Goal: Book appointment/travel/reservation

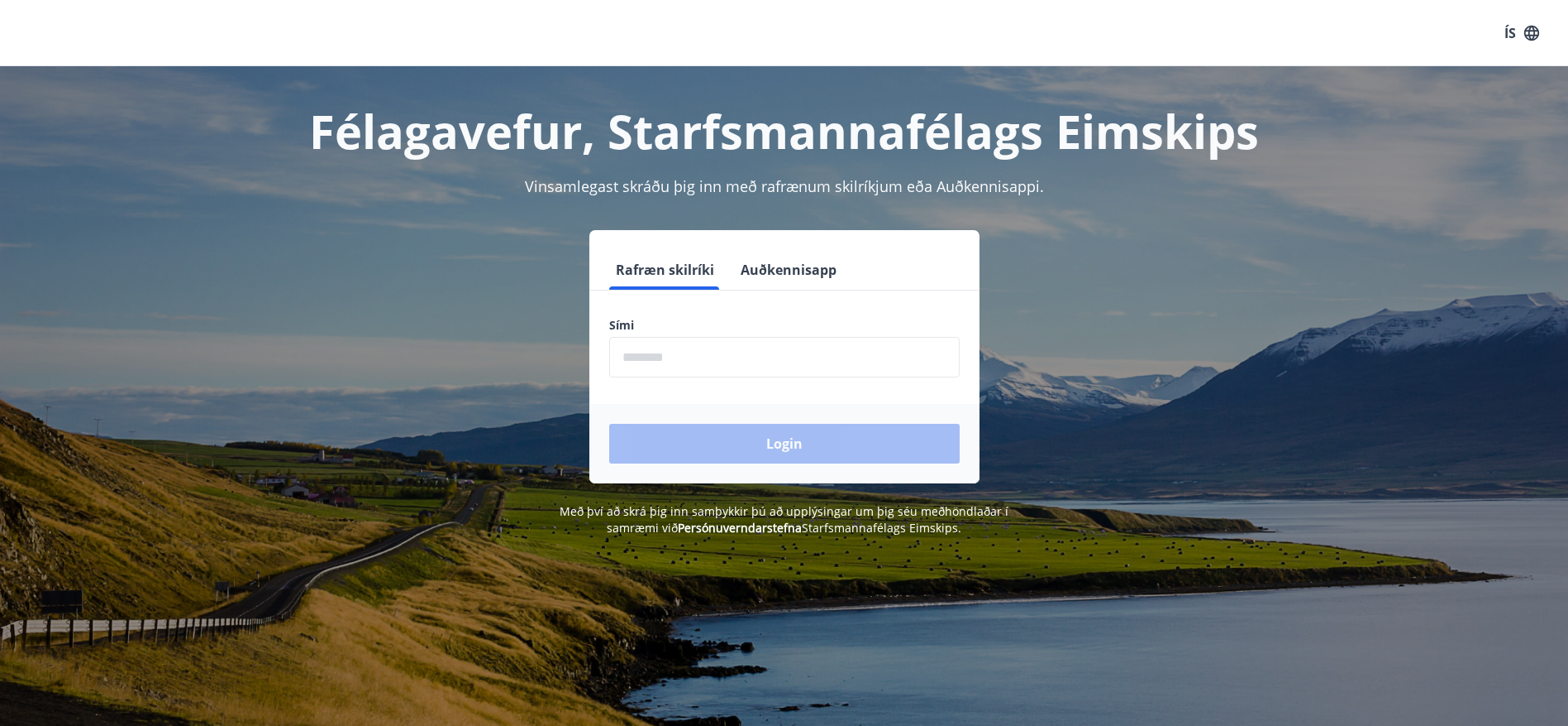
click at [703, 364] on input "phone" at bounding box center [785, 357] width 351 height 40
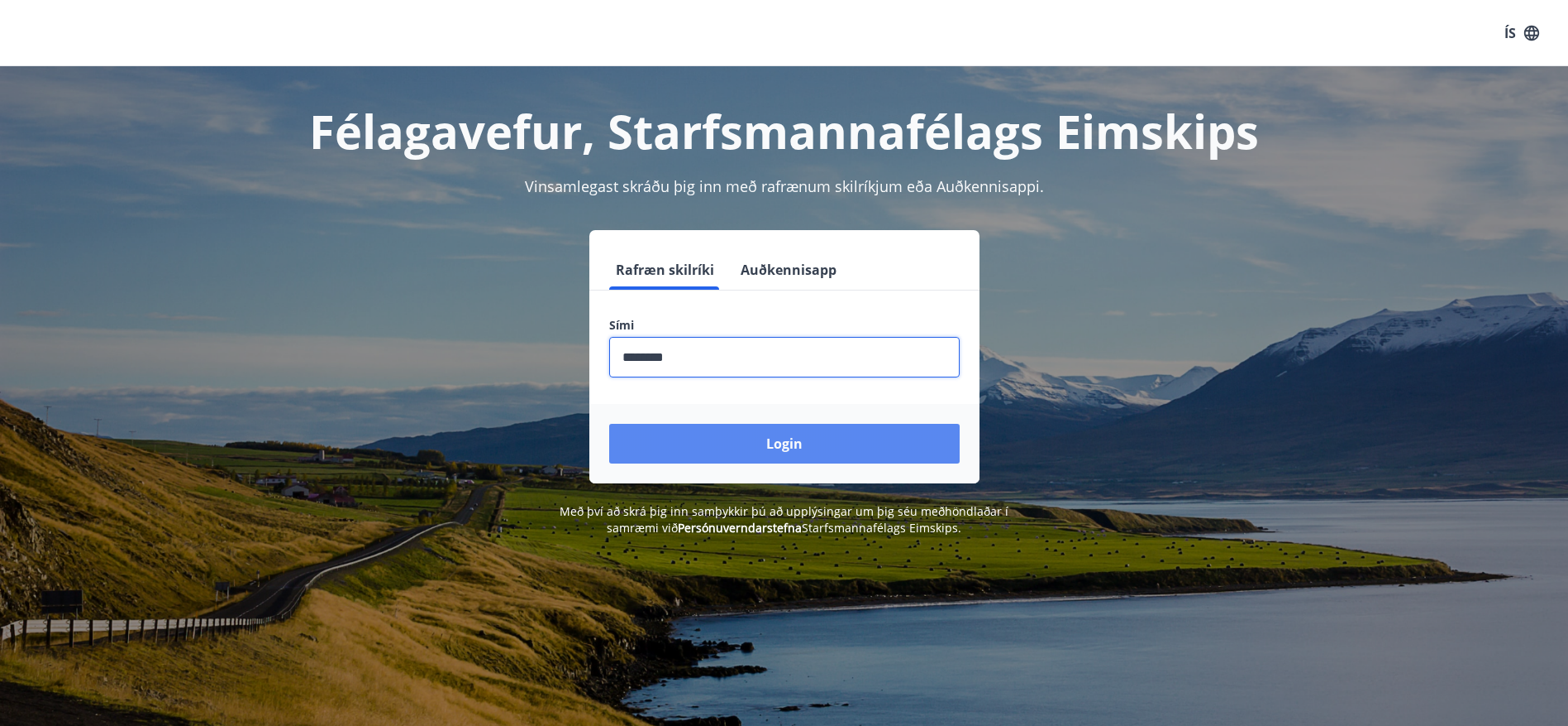
type input "********"
click at [749, 439] on button "Login" at bounding box center [785, 443] width 351 height 39
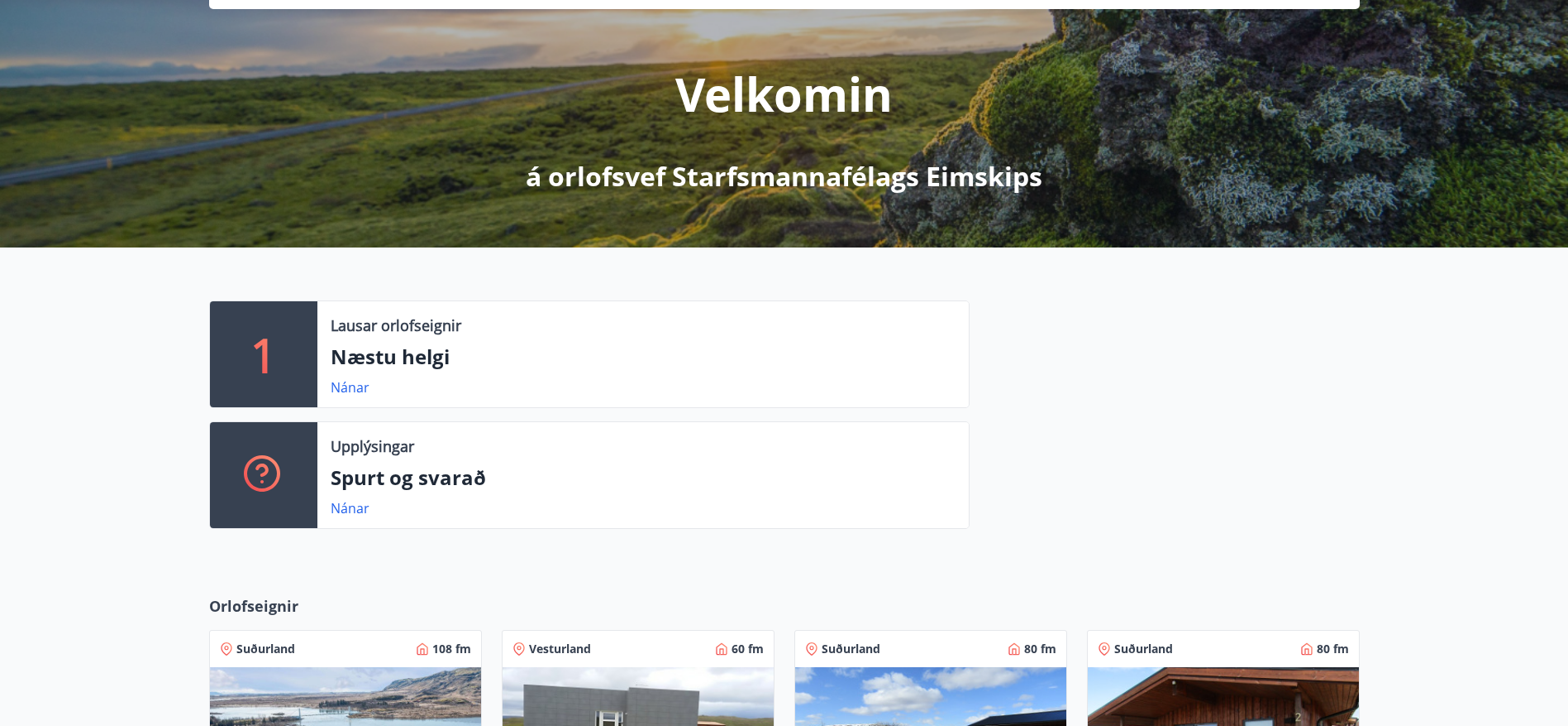
scroll to position [579, 0]
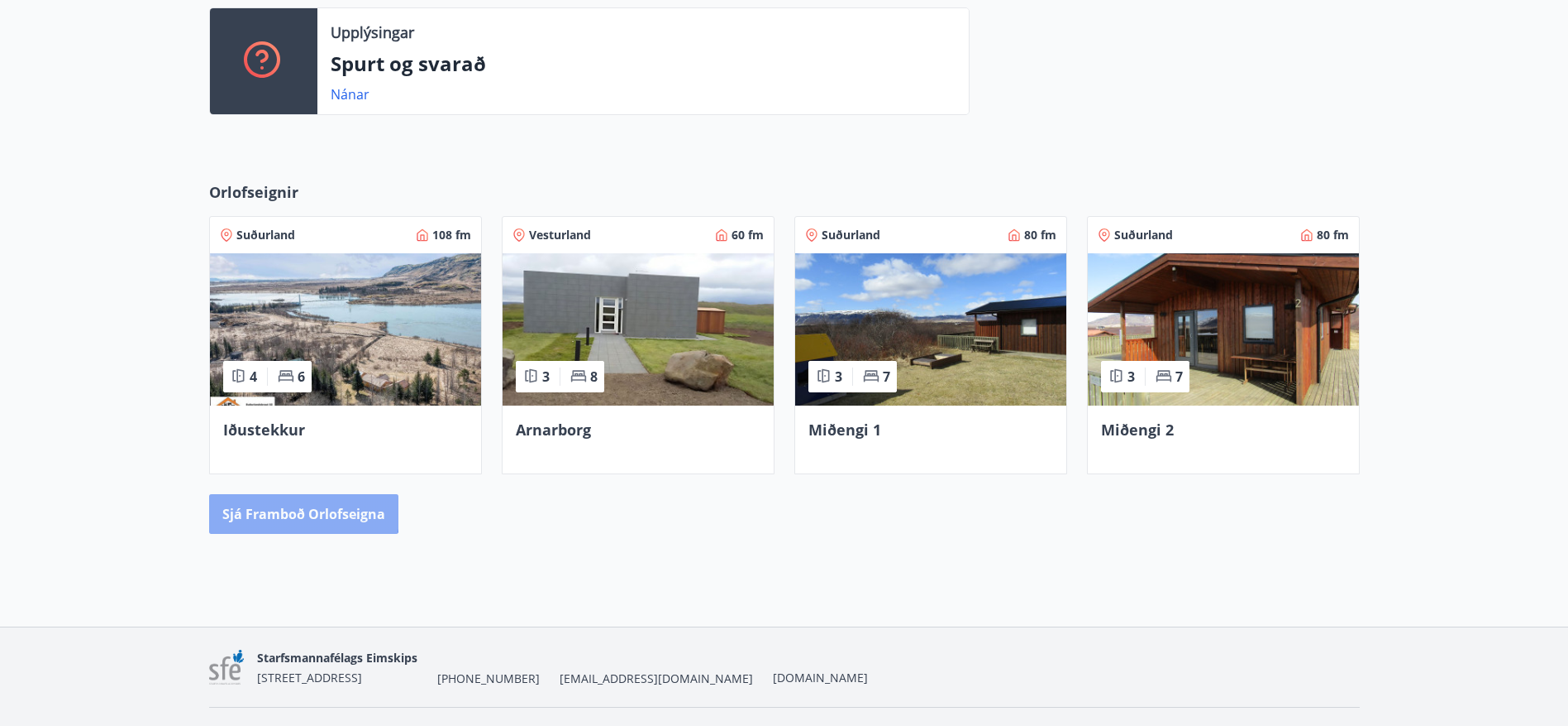
click at [297, 509] on button "Sjá framboð orlofseigna" at bounding box center [303, 513] width 189 height 39
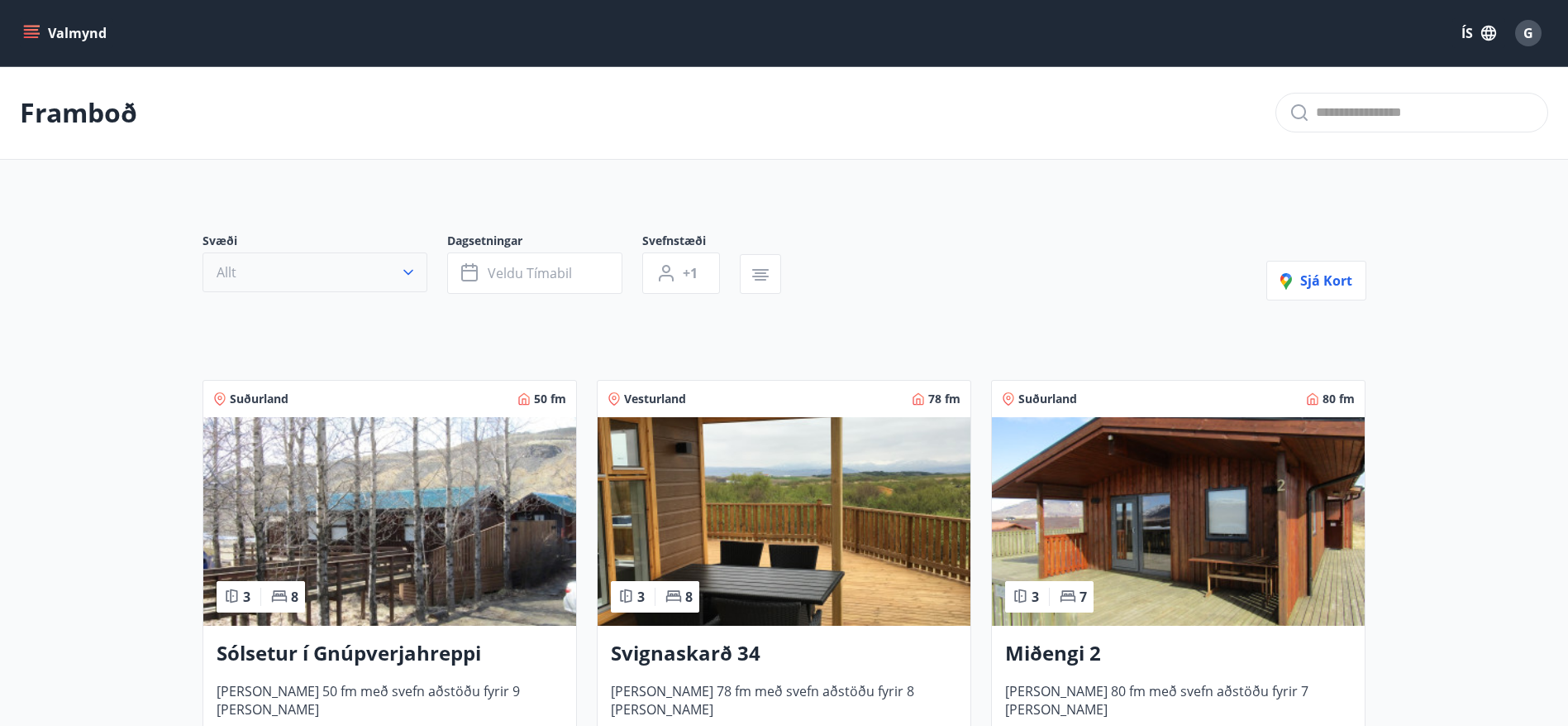
click at [250, 274] on button "Allt" at bounding box center [315, 272] width 225 height 39
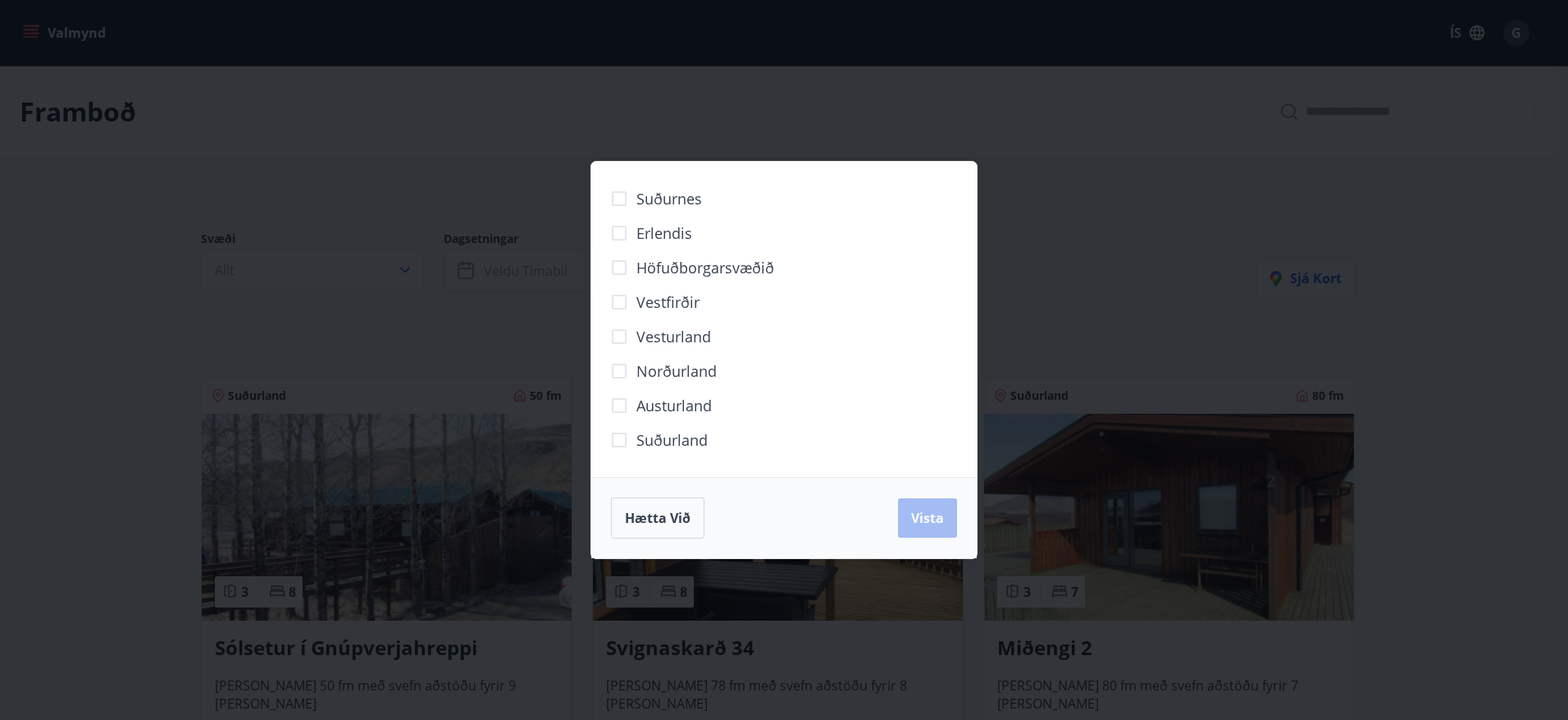
click at [656, 360] on label "Norðurland" at bounding box center [659, 371] width 115 height 34
click at [920, 516] on span "Vista" at bounding box center [927, 518] width 33 height 18
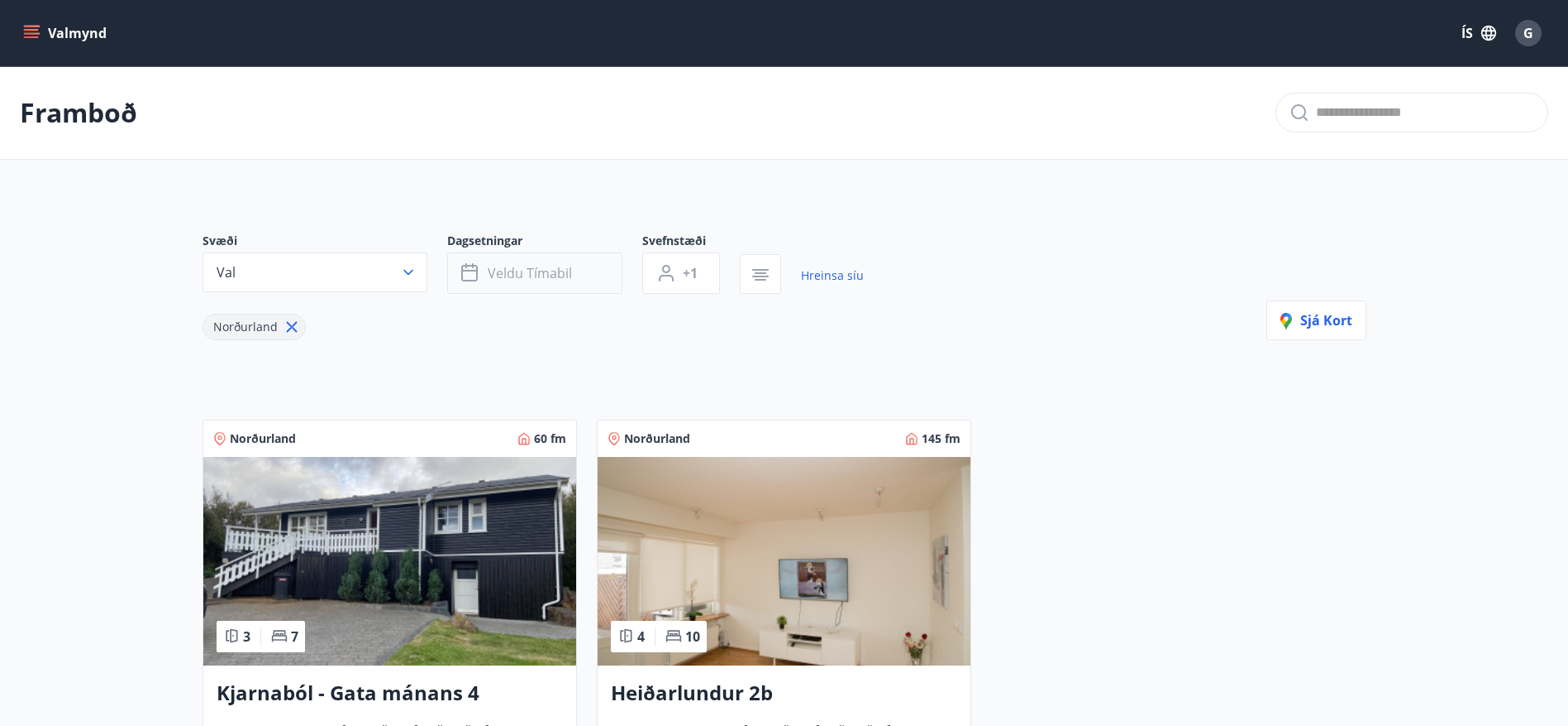
click at [556, 277] on span "Veldu tímabil" at bounding box center [530, 273] width 84 height 18
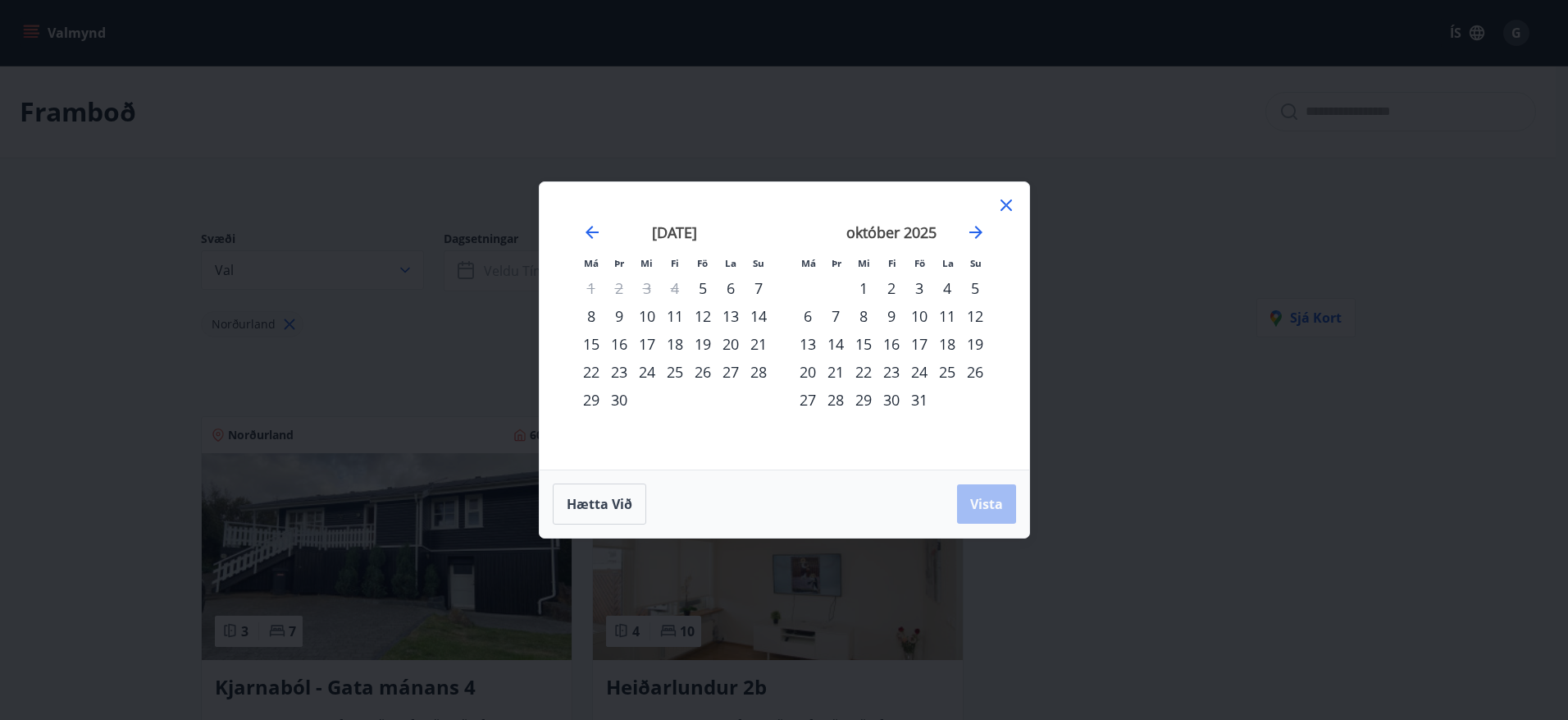
click at [813, 396] on div "27" at bounding box center [808, 399] width 28 height 28
click at [924, 400] on div "31" at bounding box center [919, 399] width 28 height 28
click at [986, 502] on span "Vista" at bounding box center [986, 504] width 33 height 18
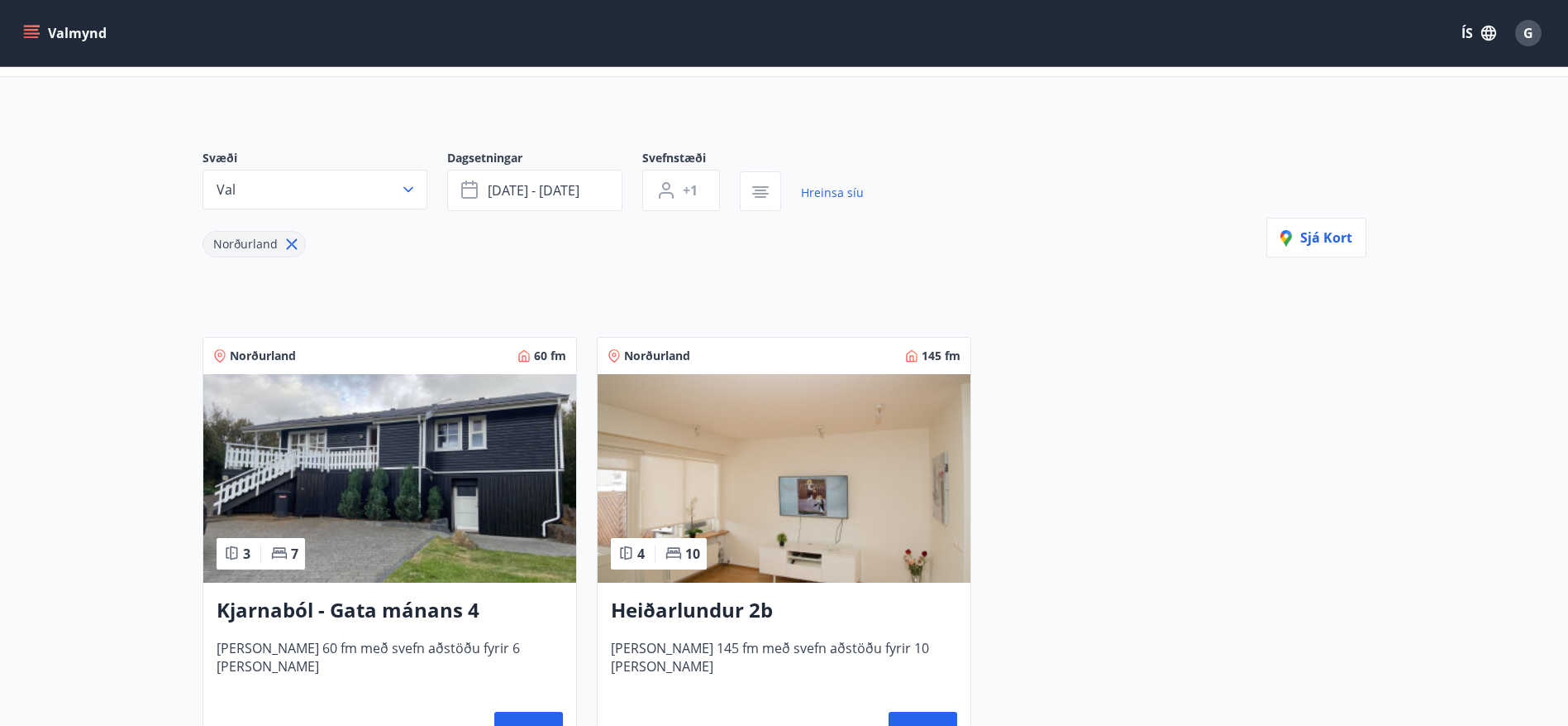
scroll to position [165, 0]
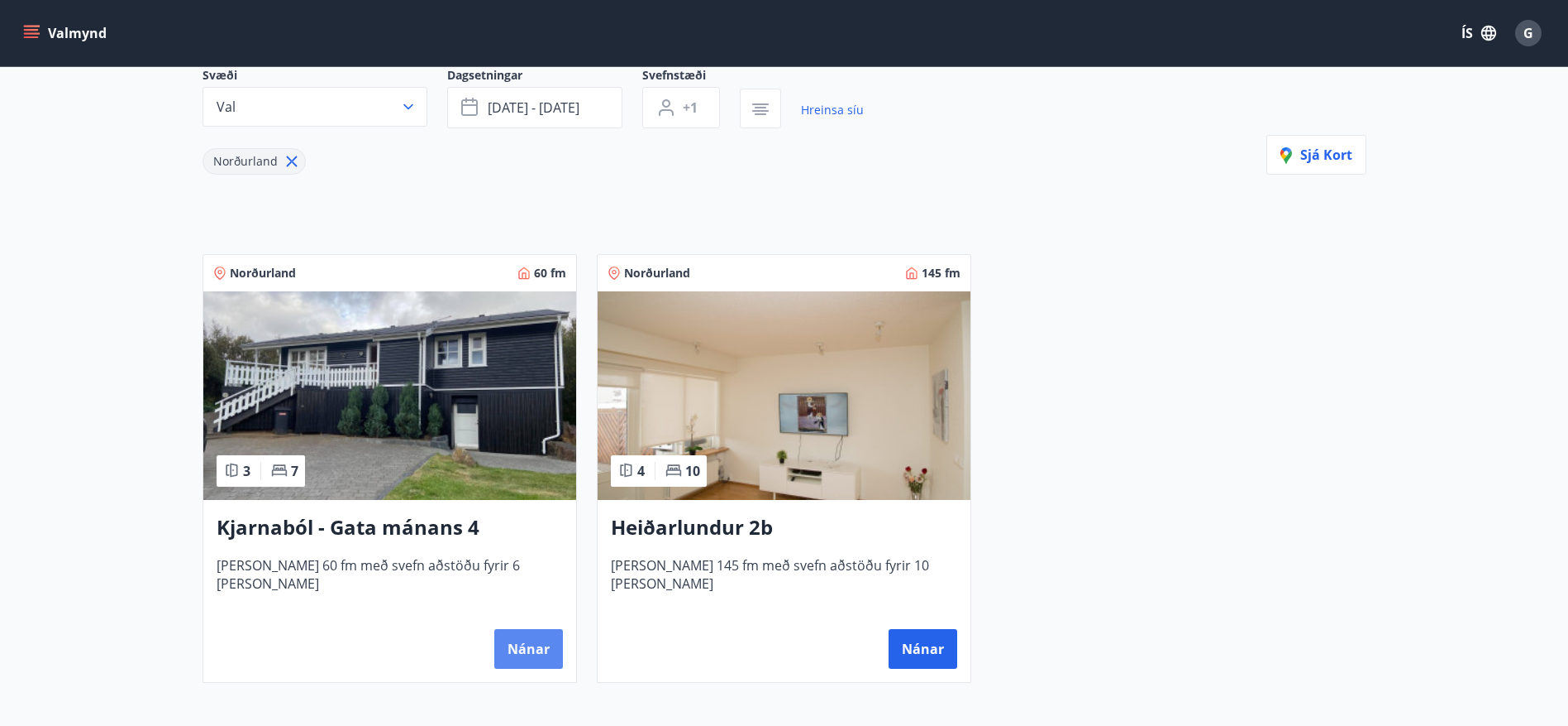
click at [537, 642] on button "Nánar" at bounding box center [528, 648] width 69 height 39
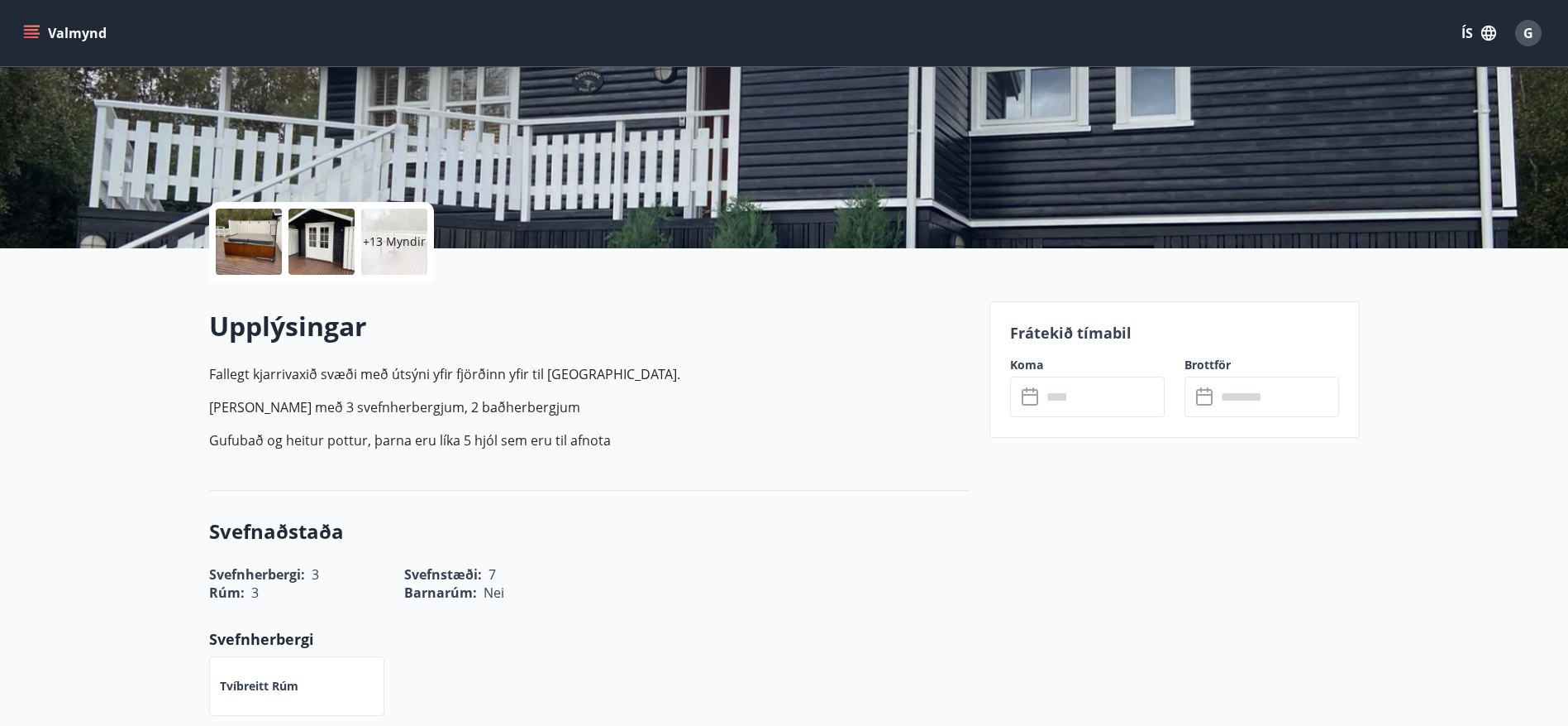
scroll to position [331, 0]
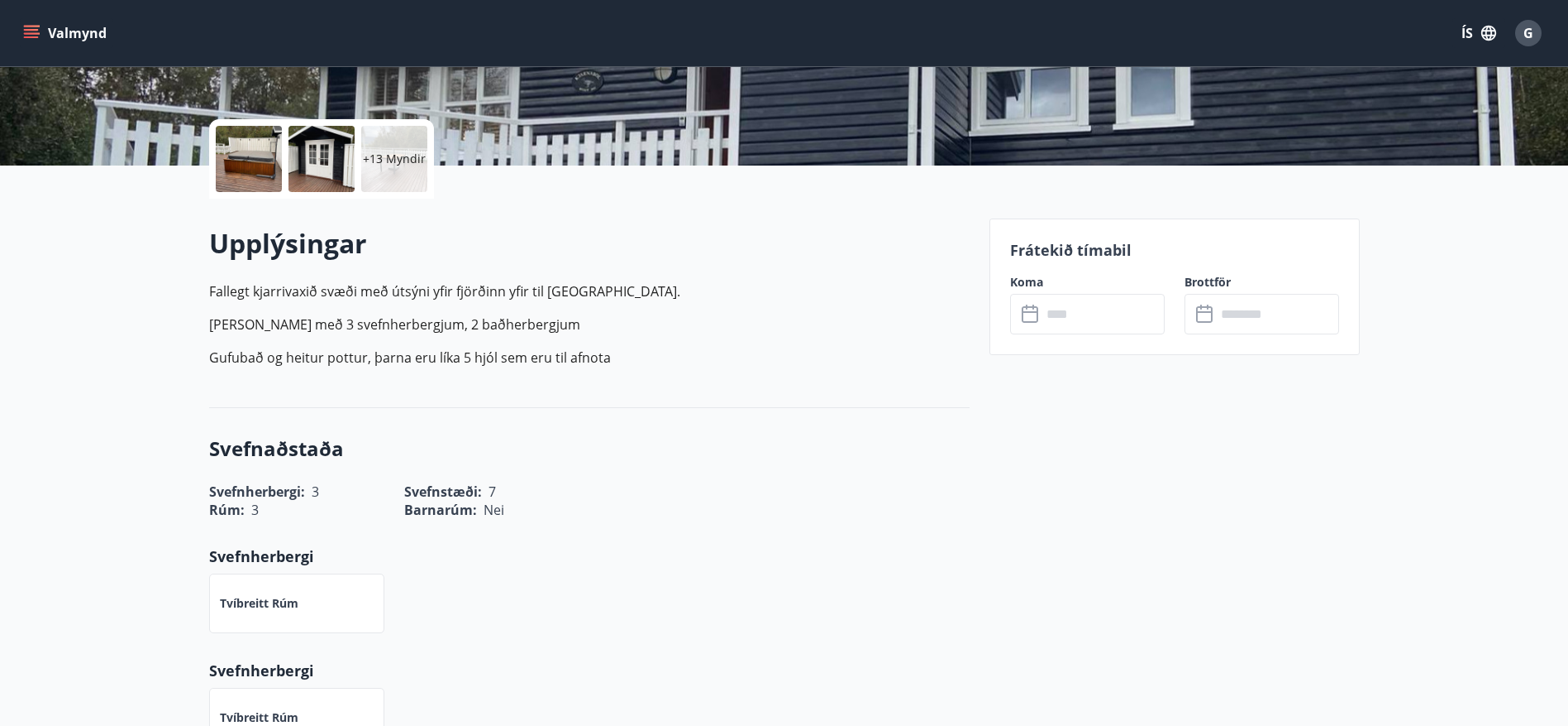
click at [1036, 326] on div "​ ​" at bounding box center [1087, 314] width 154 height 40
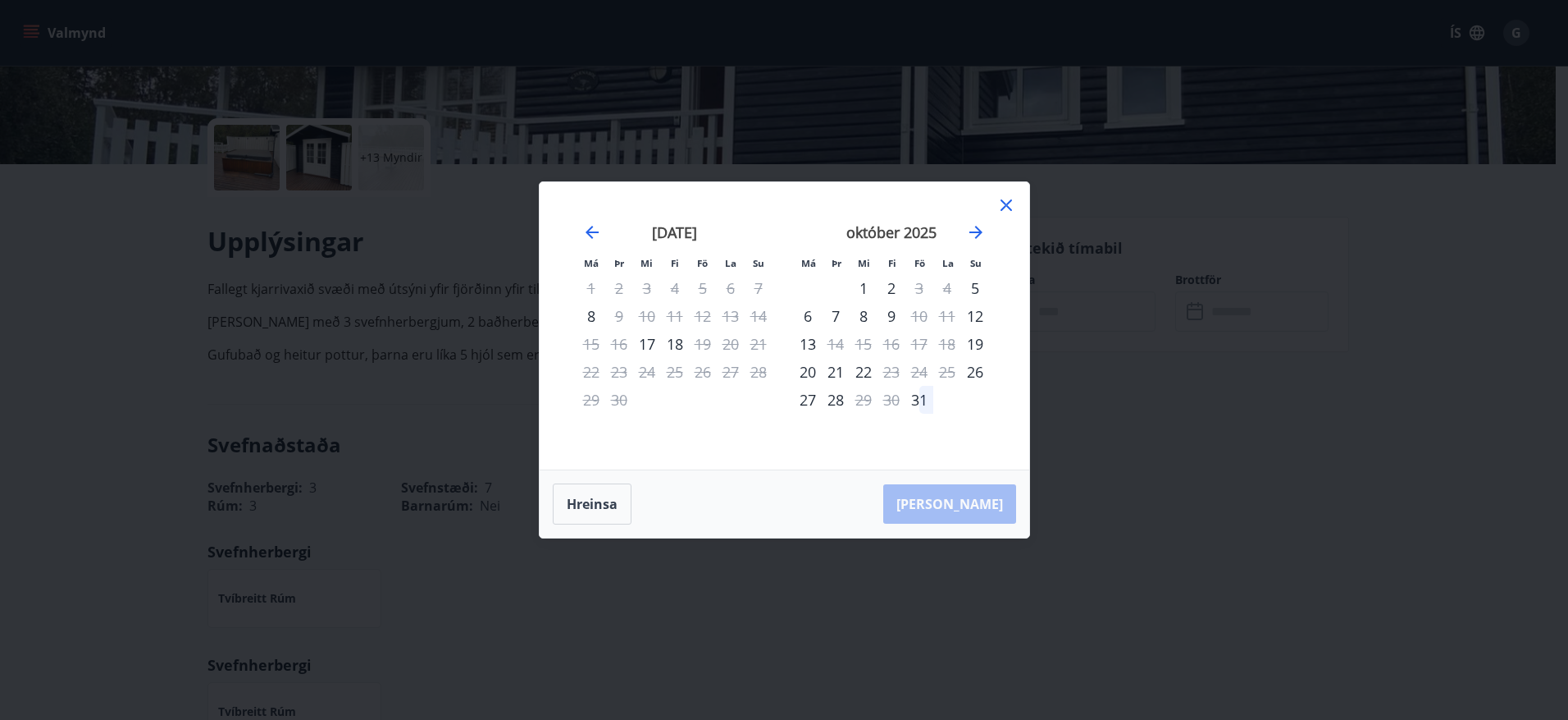
click at [1012, 207] on icon at bounding box center [1006, 205] width 20 height 20
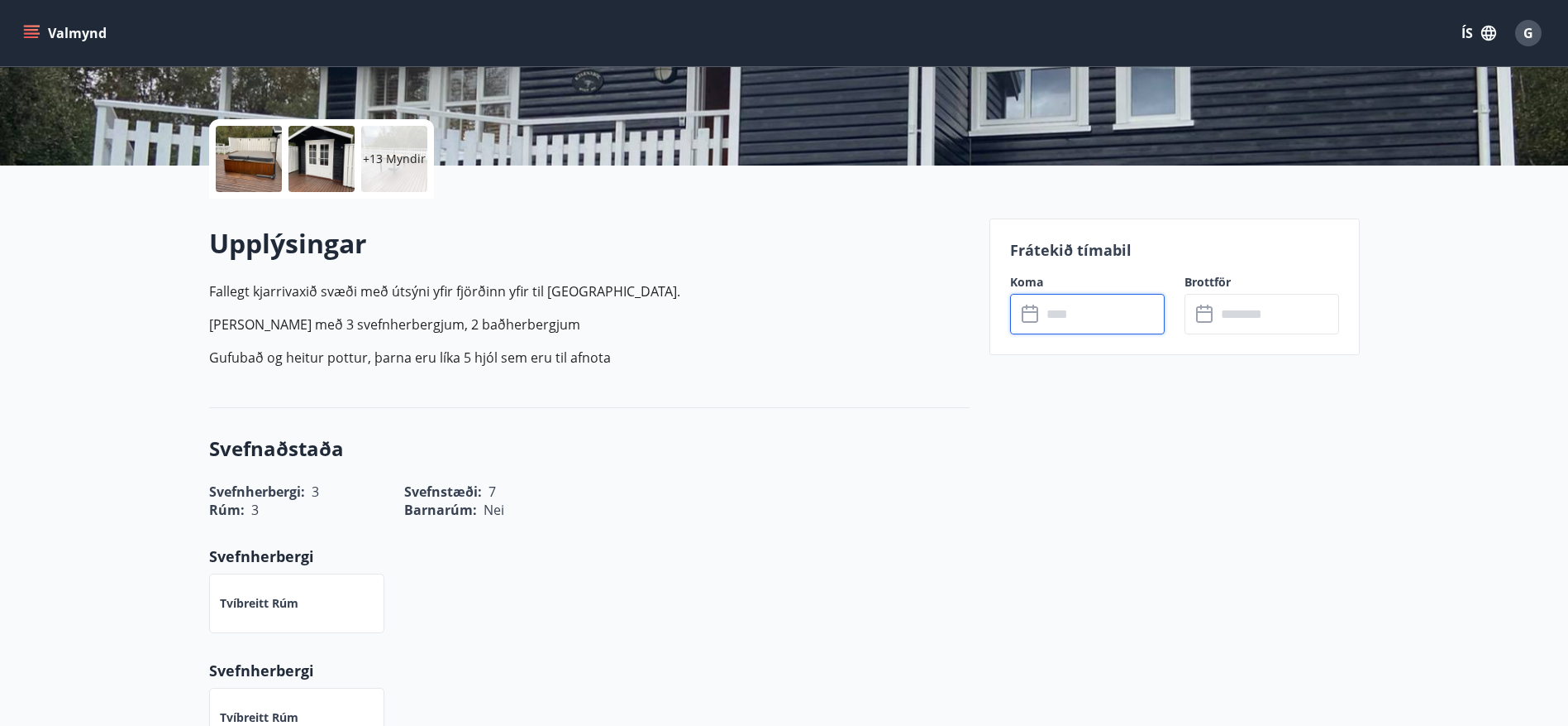
scroll to position [3, 0]
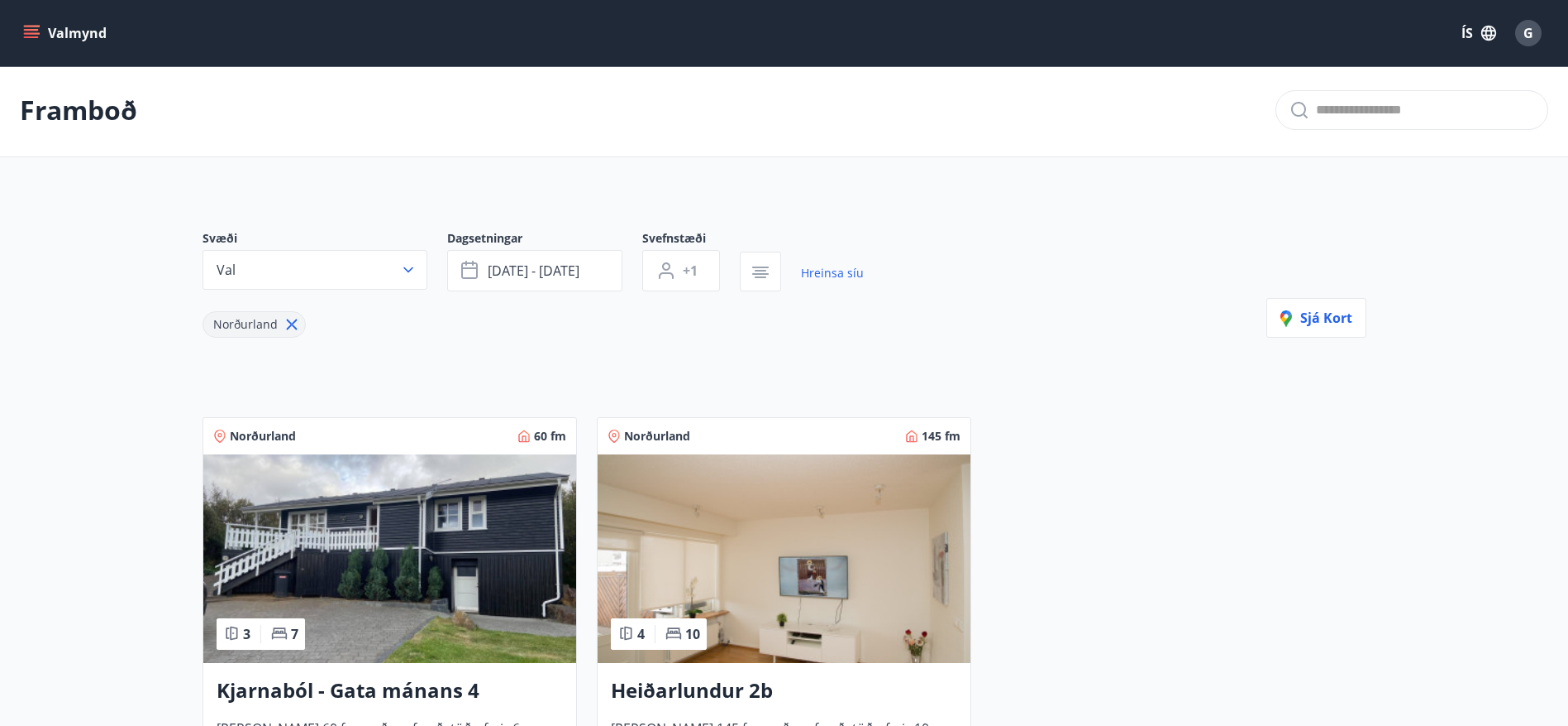
click at [683, 583] on img at bounding box center [784, 559] width 373 height 208
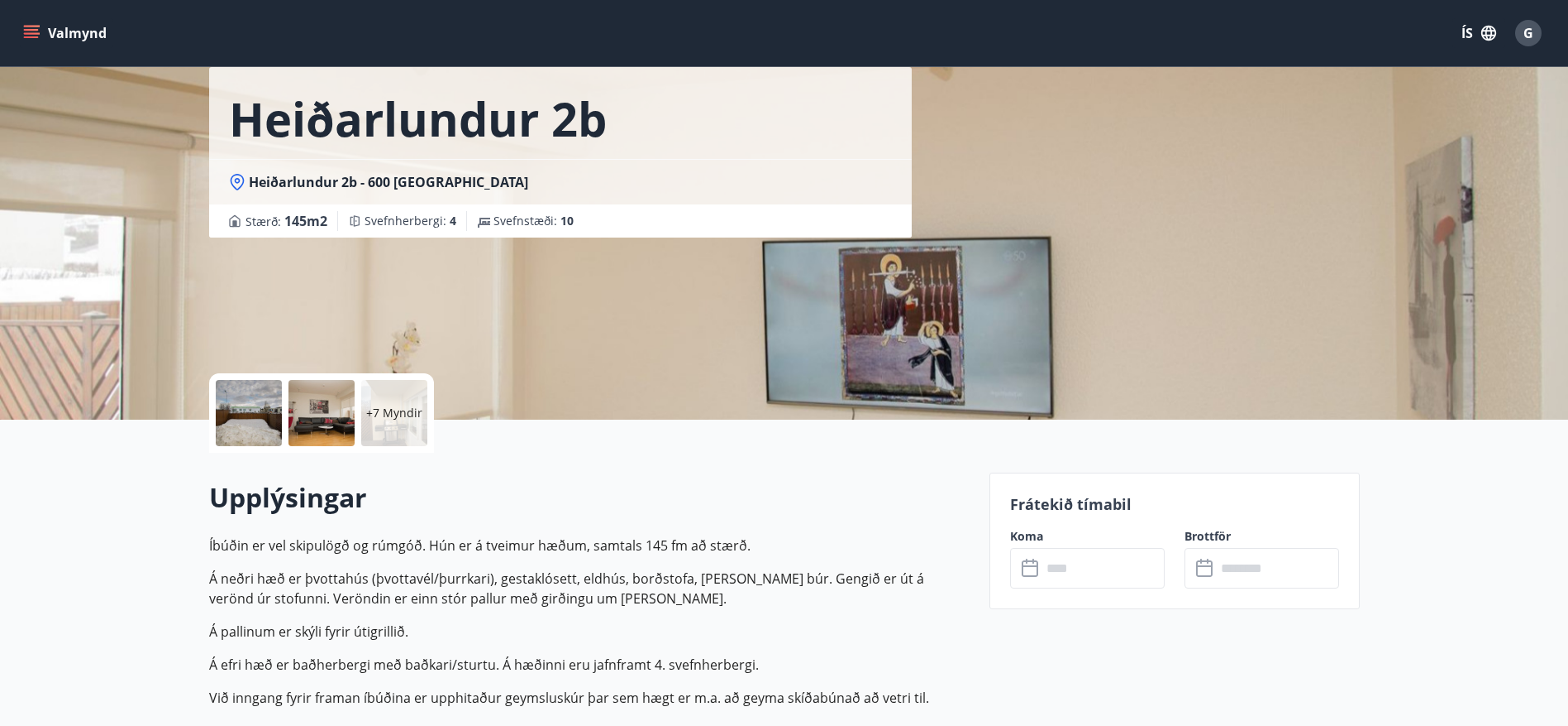
scroll to position [165, 0]
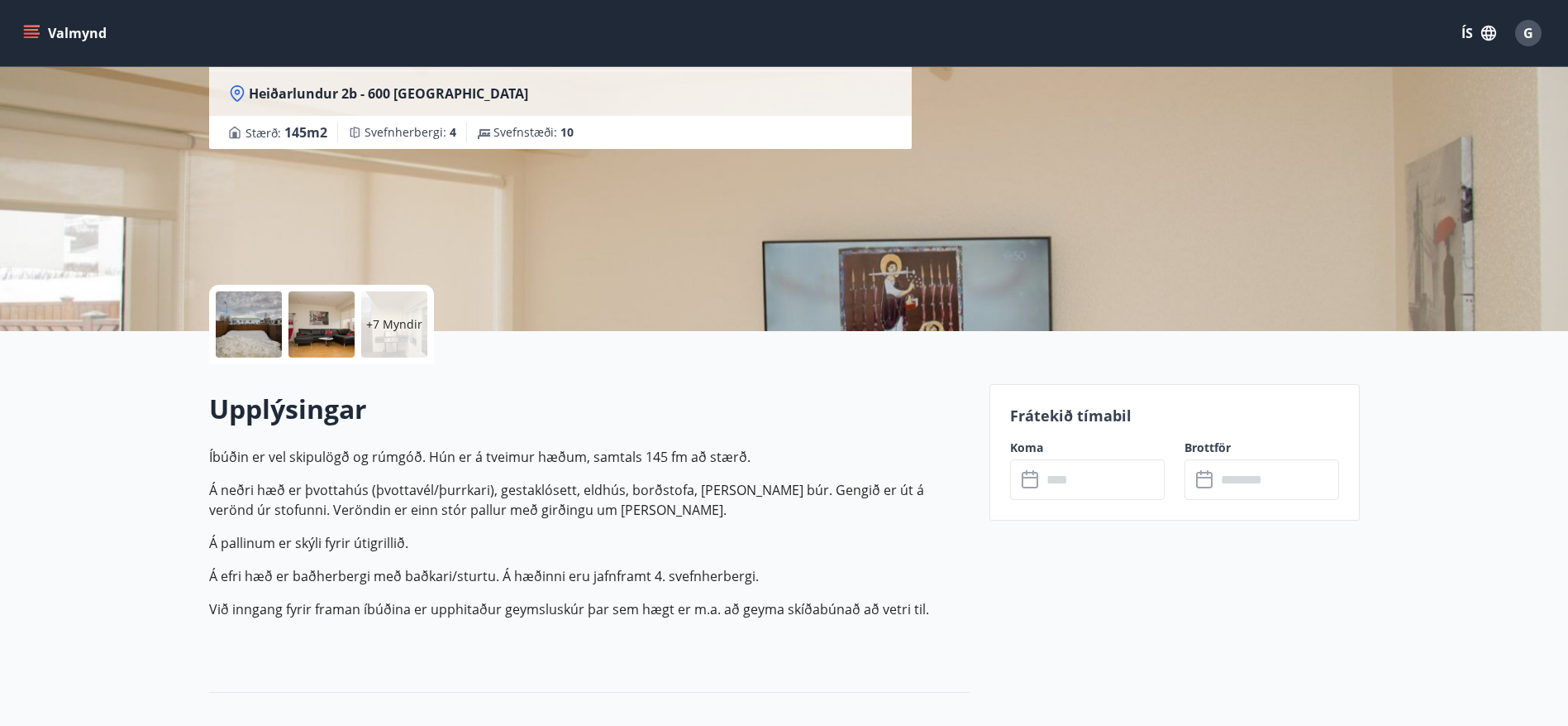
click at [1120, 471] on input "text" at bounding box center [1103, 479] width 123 height 40
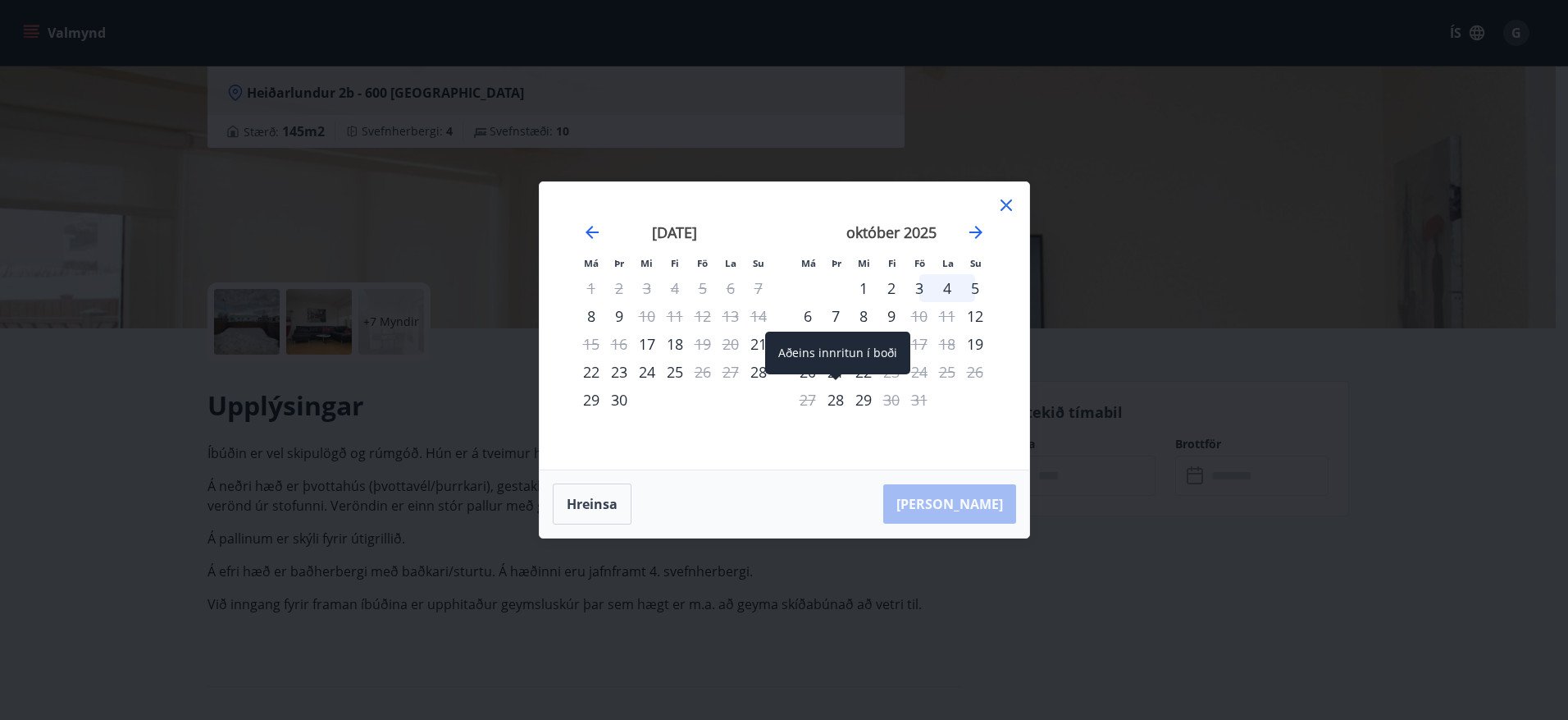
click at [838, 401] on div "28" at bounding box center [836, 399] width 28 height 28
click at [810, 401] on div "27" at bounding box center [808, 399] width 28 height 28
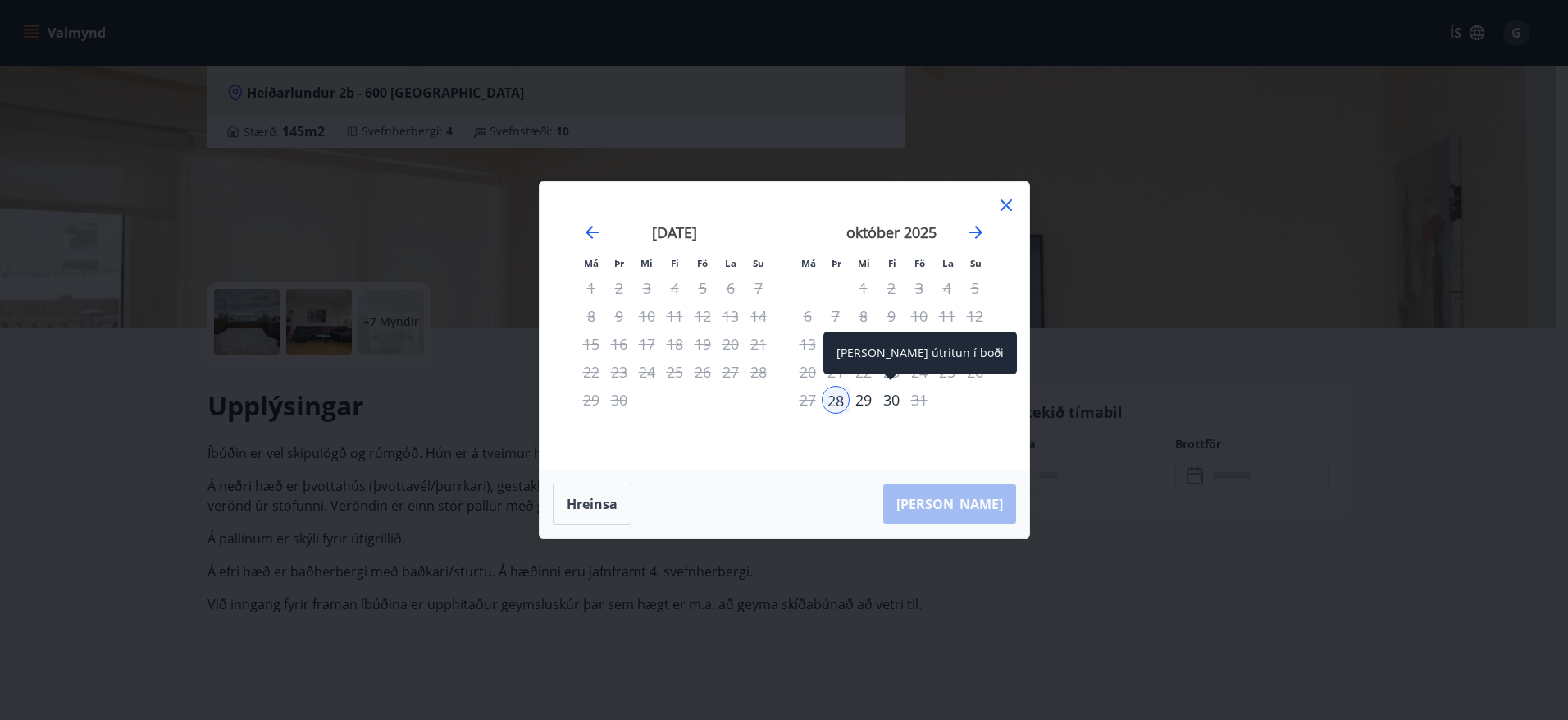
click at [892, 401] on div "30" at bounding box center [891, 399] width 28 height 28
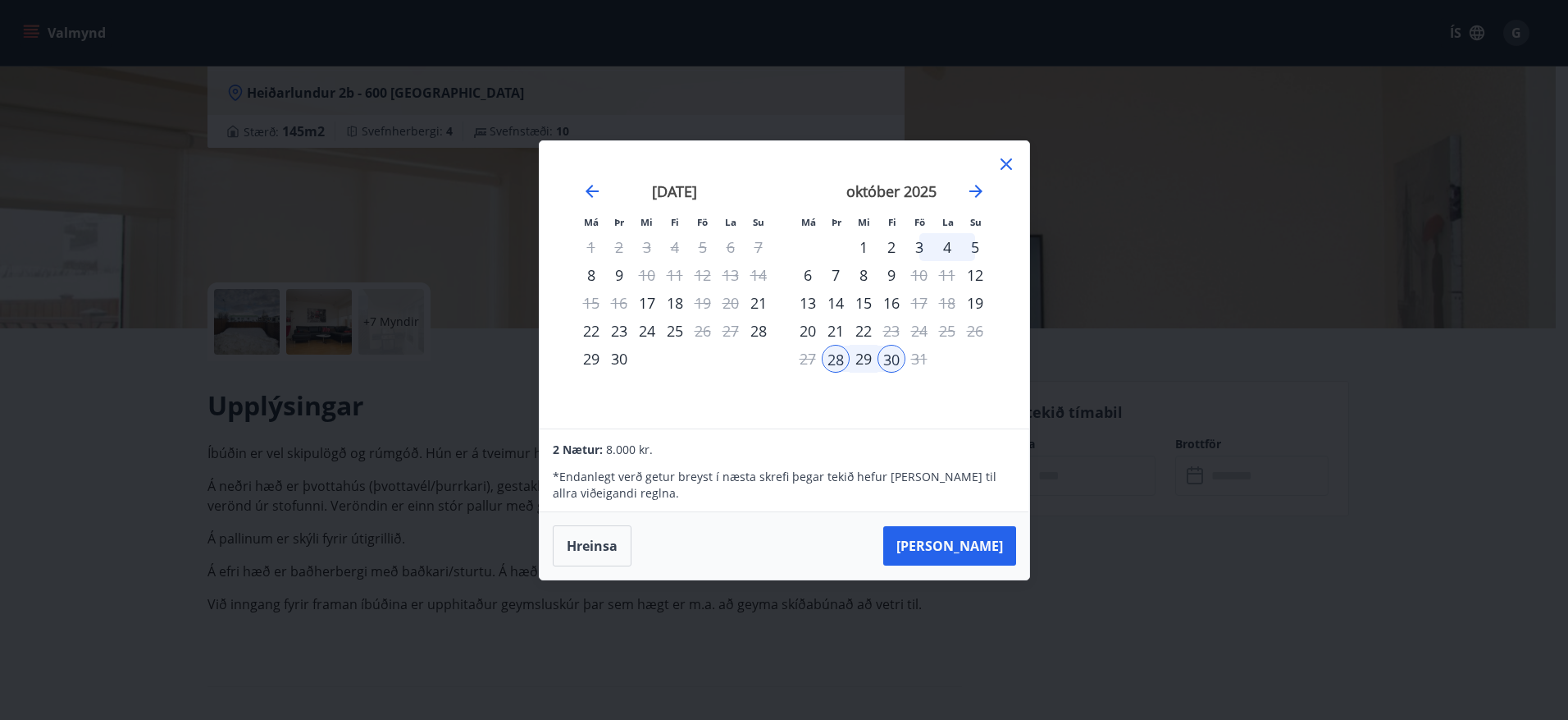
click at [915, 359] on div "31" at bounding box center [919, 358] width 28 height 28
click at [984, 539] on button "[PERSON_NAME]" at bounding box center [949, 545] width 133 height 39
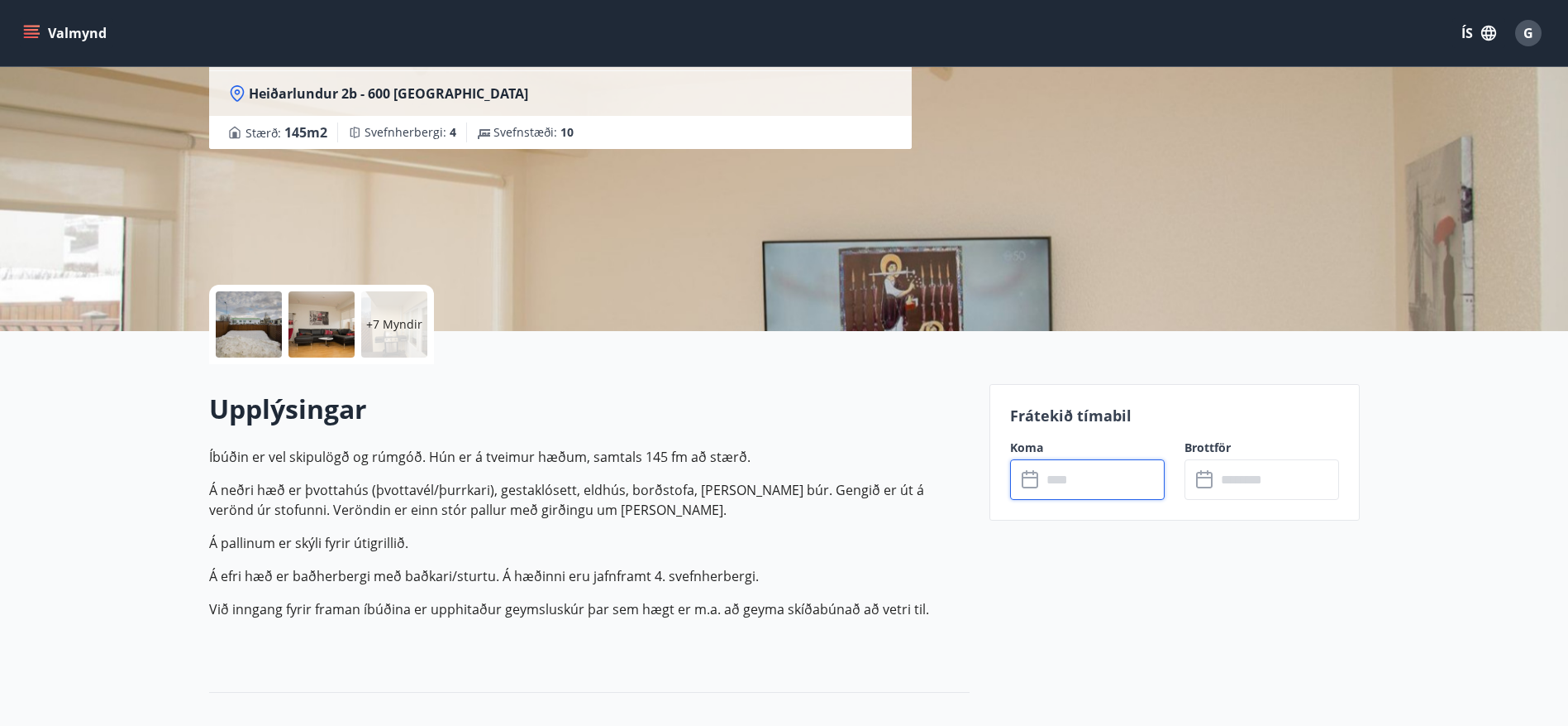
type input "******"
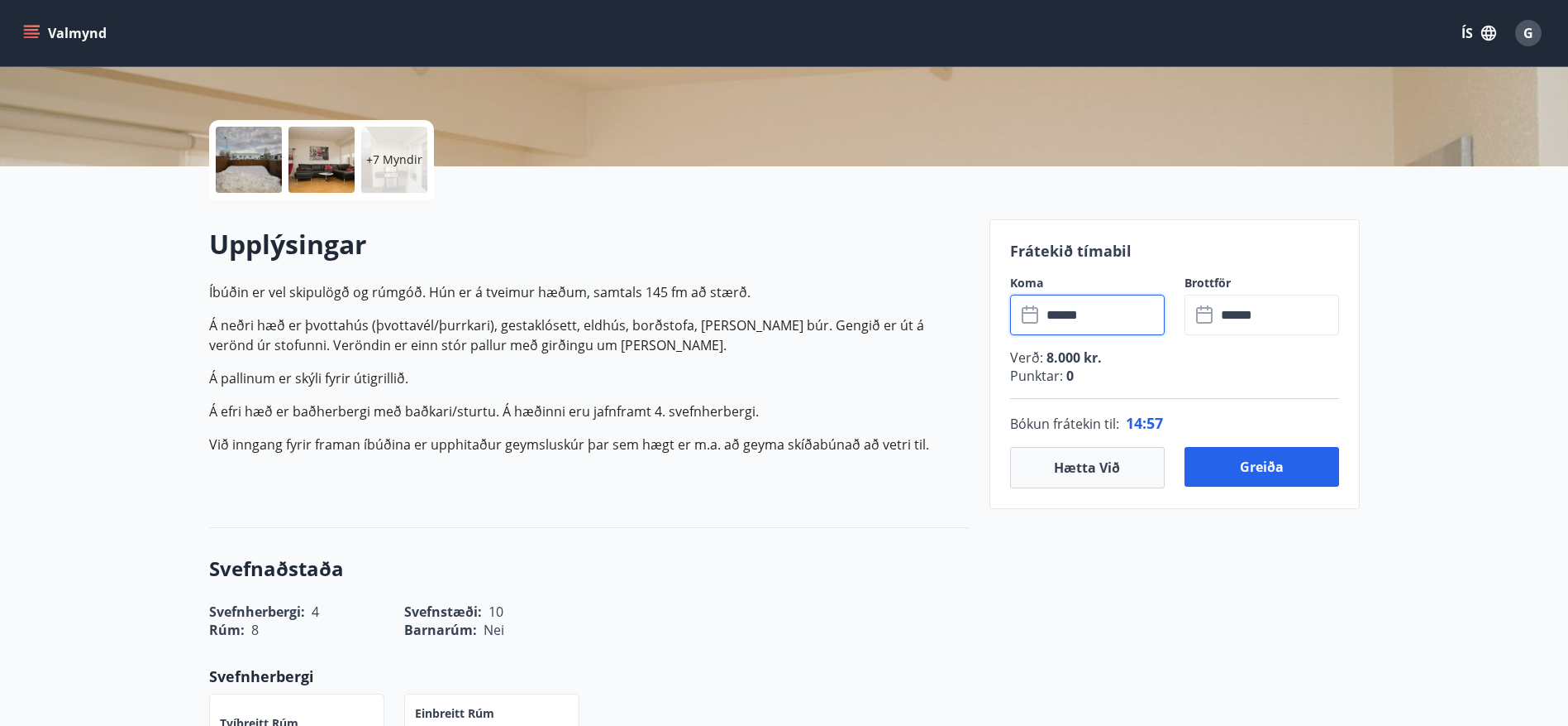
scroll to position [331, 0]
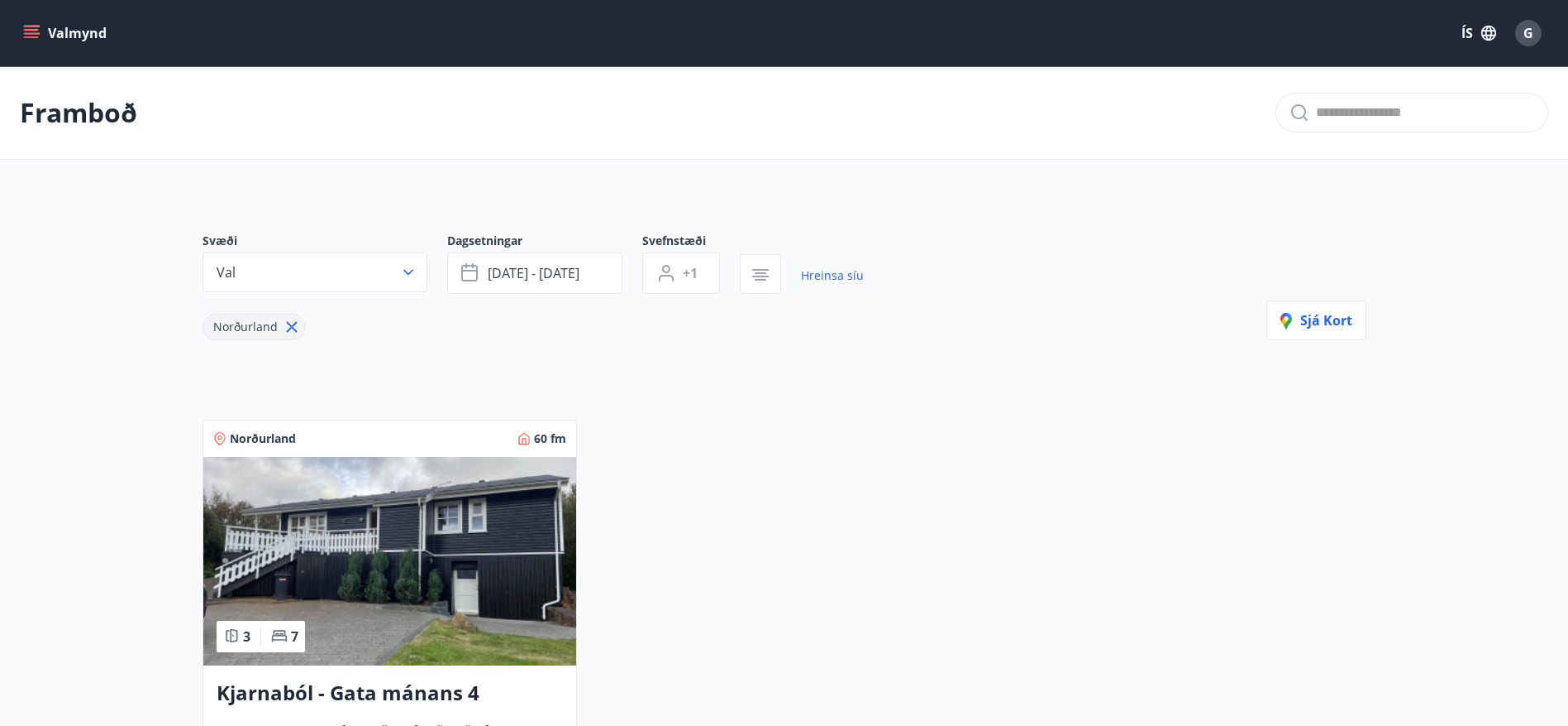
click at [399, 535] on img at bounding box center [390, 561] width 373 height 208
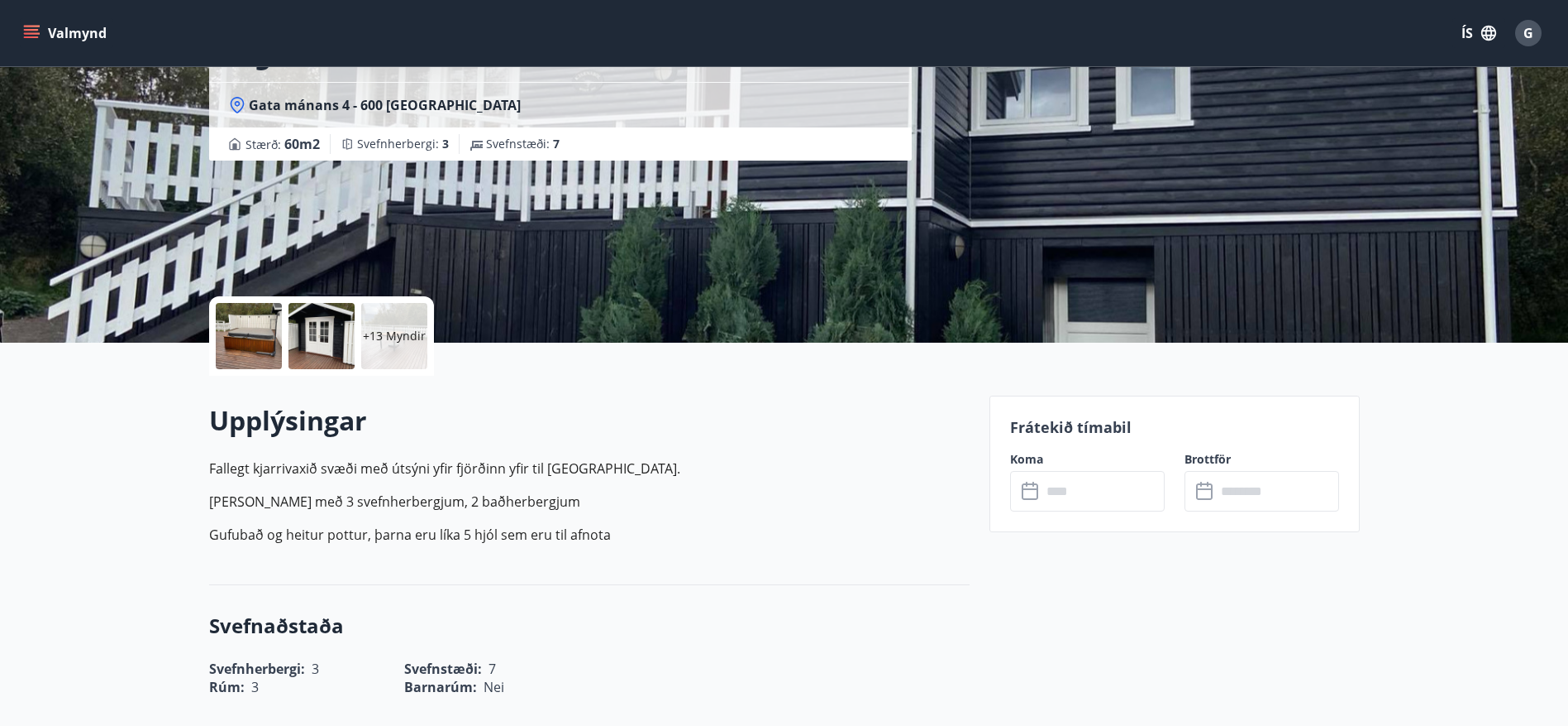
scroll to position [165, 0]
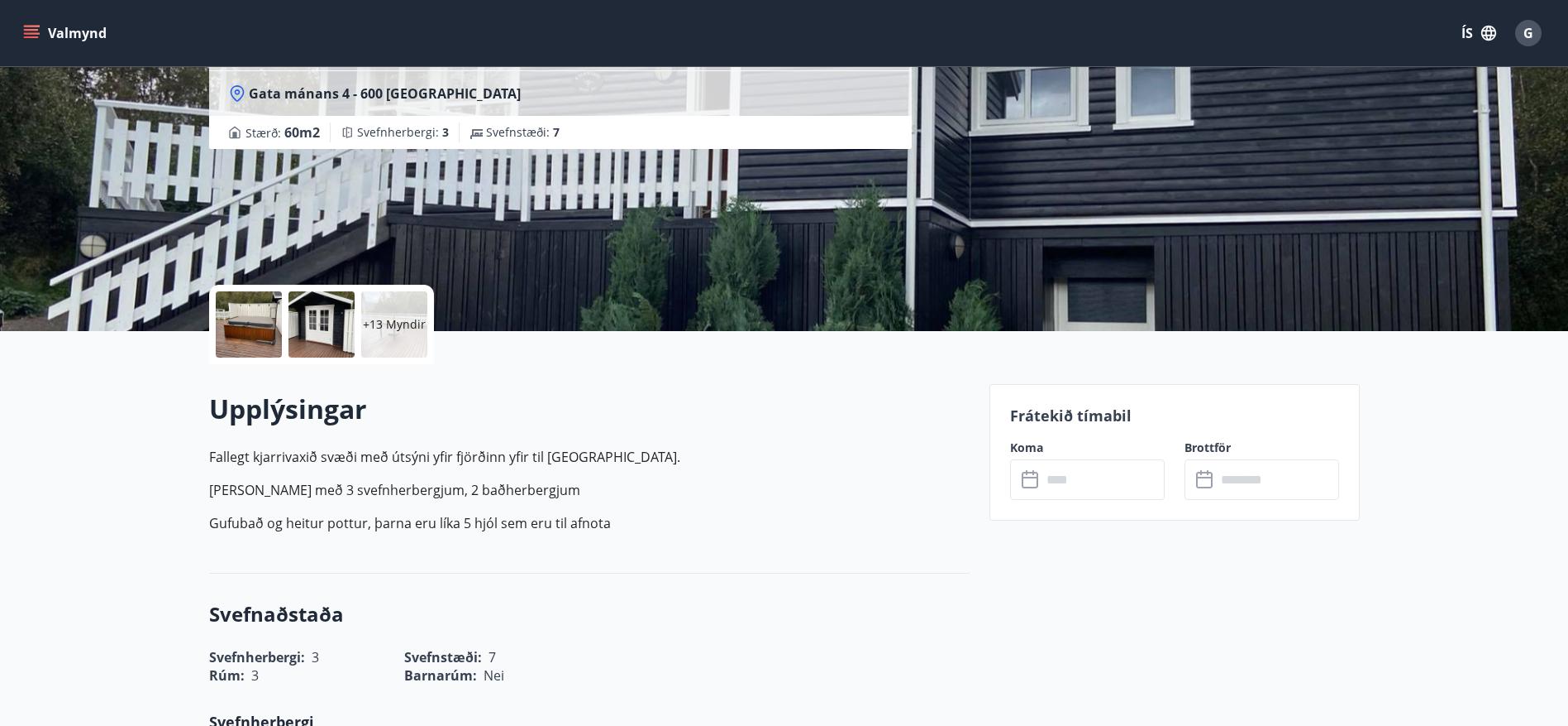
click at [1059, 481] on input "text" at bounding box center [1103, 479] width 123 height 40
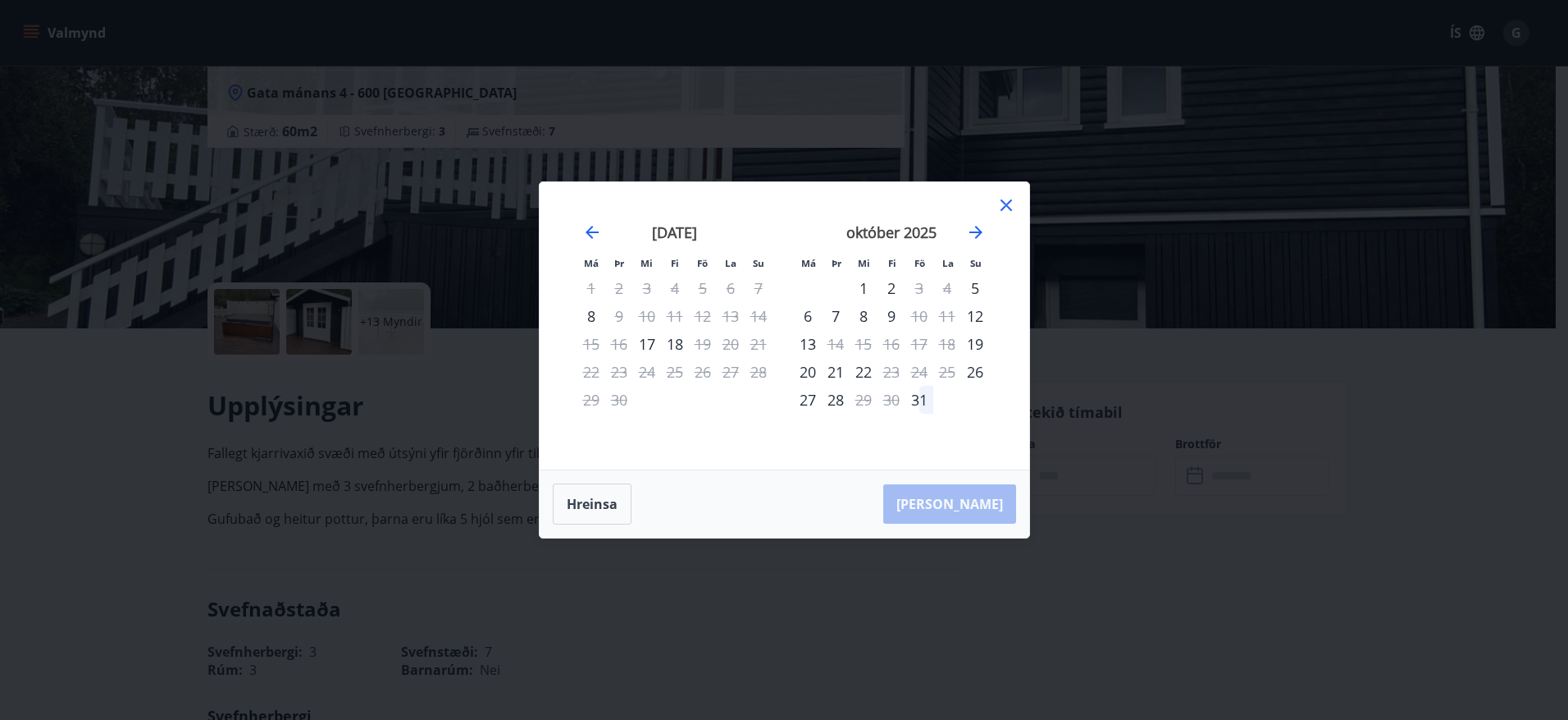
click at [805, 401] on div "27" at bounding box center [808, 399] width 28 height 28
click at [838, 401] on div "28" at bounding box center [836, 399] width 28 height 28
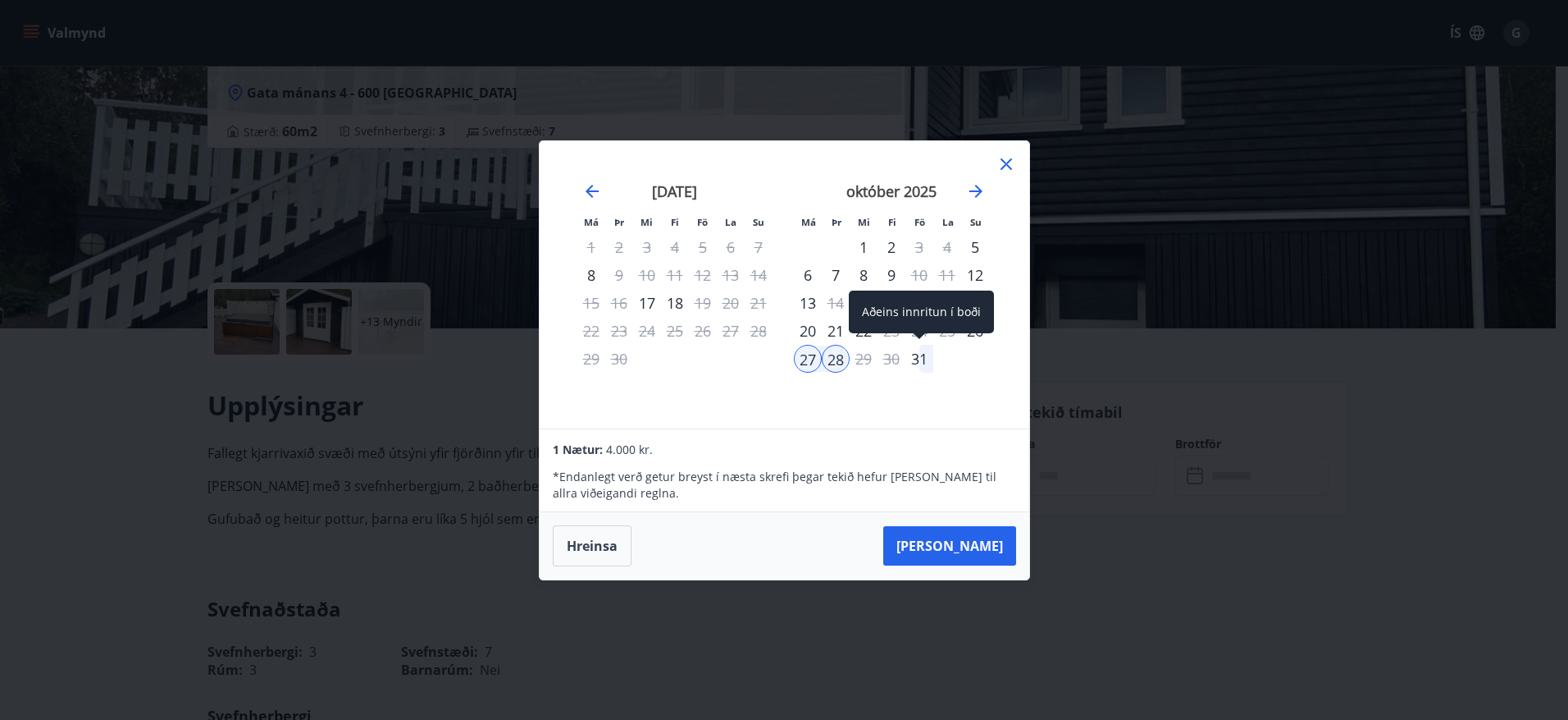
click at [921, 358] on div "31" at bounding box center [919, 358] width 28 height 28
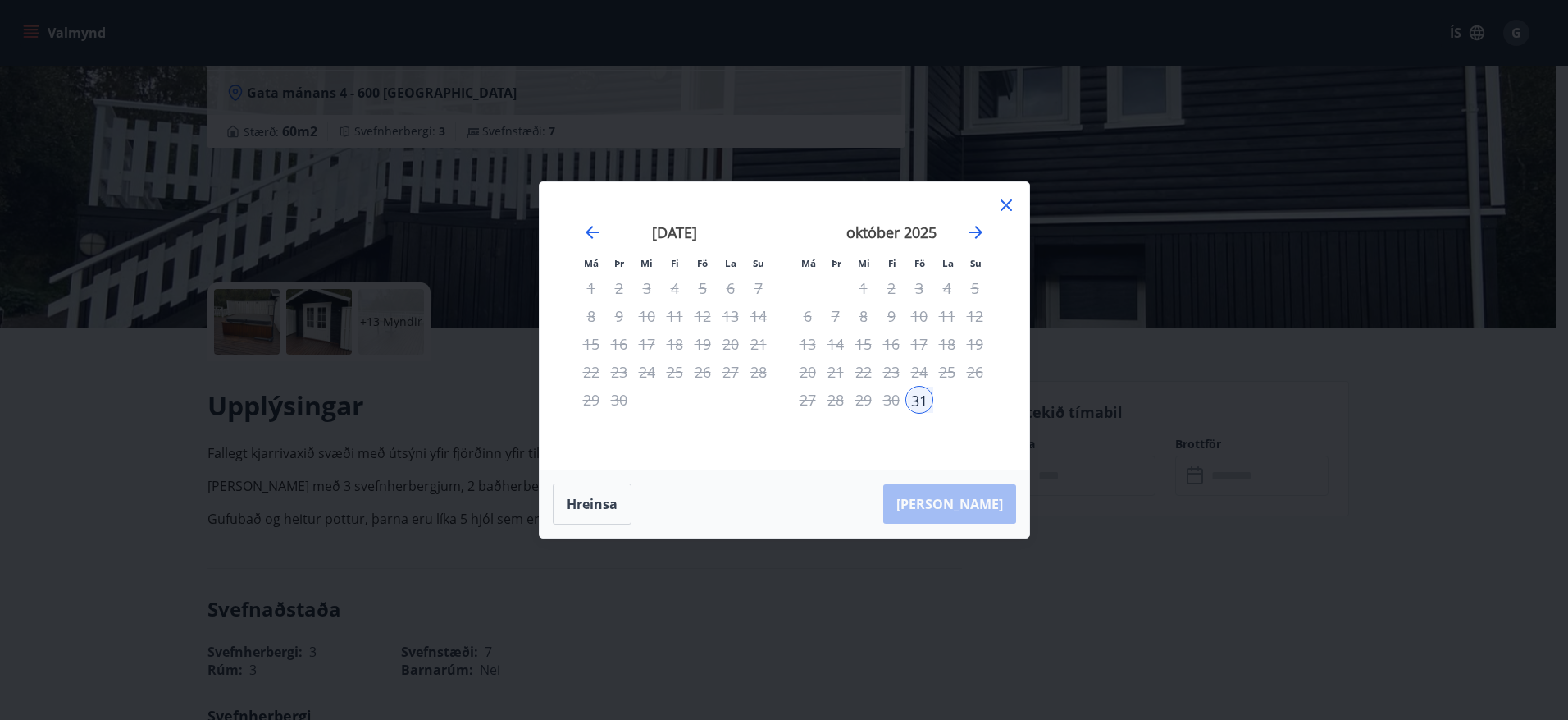
click at [995, 499] on div "[PERSON_NAME]" at bounding box center [784, 503] width 489 height 67
click at [974, 499] on div "[PERSON_NAME]" at bounding box center [784, 503] width 489 height 67
click at [1006, 204] on icon at bounding box center [1006, 205] width 12 height 12
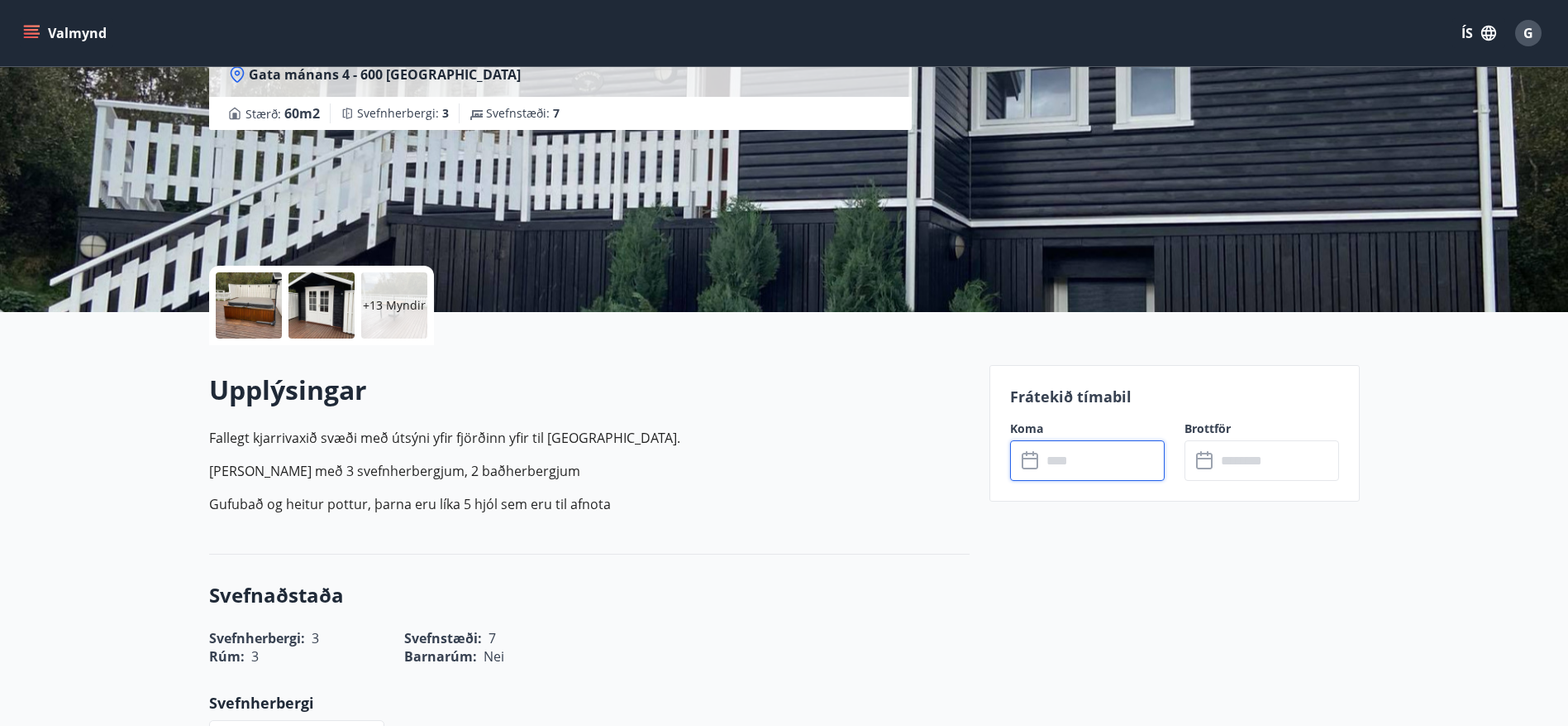
scroll to position [331, 0]
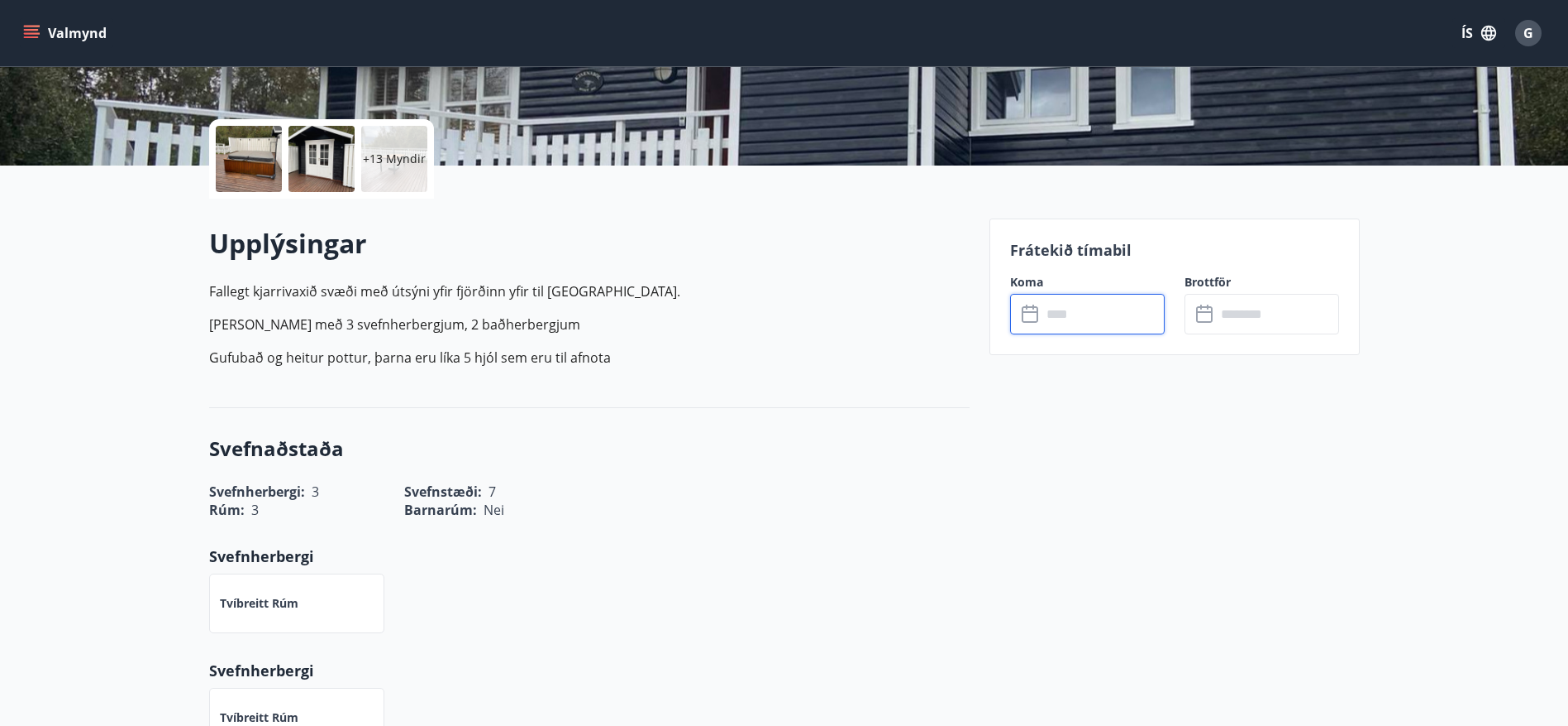
click at [1042, 324] on input "text" at bounding box center [1103, 314] width 123 height 40
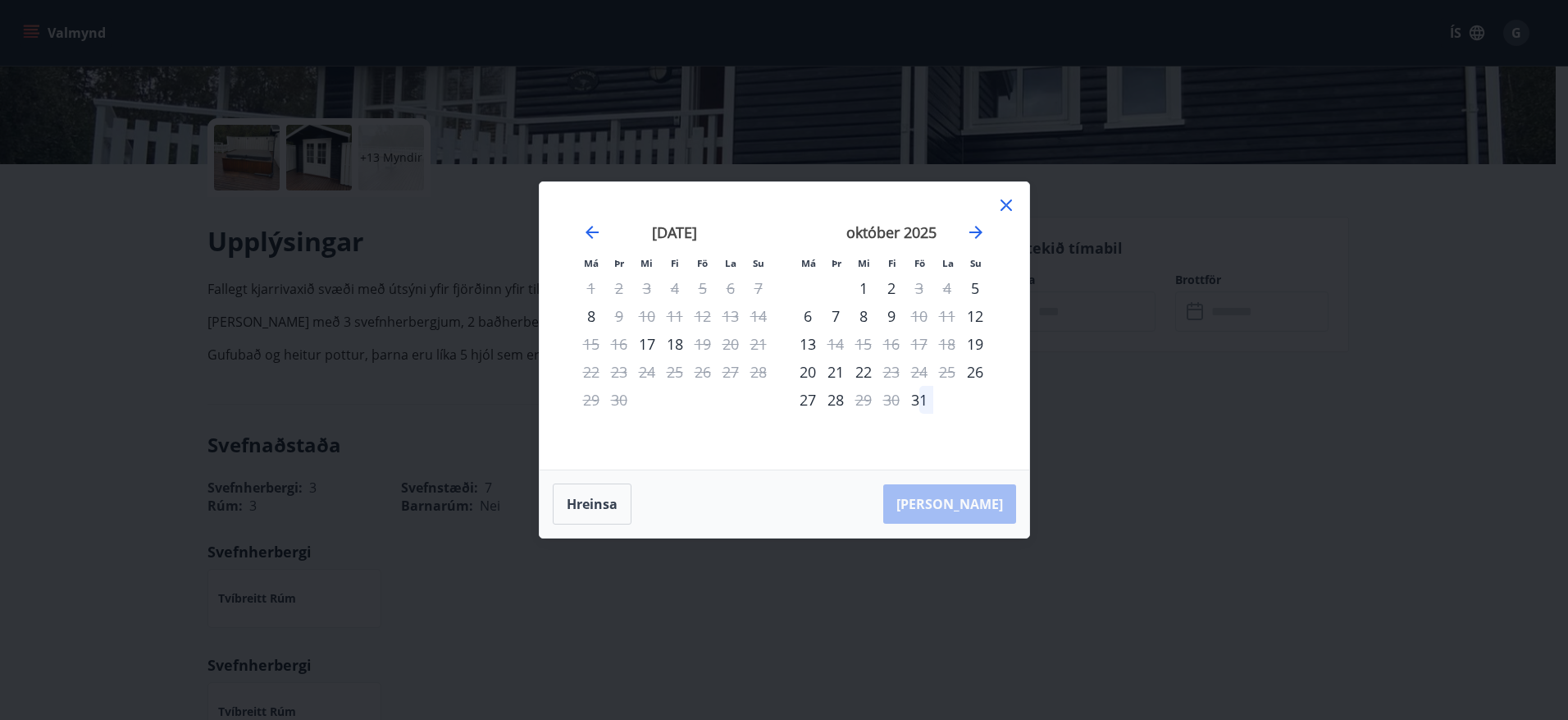
click at [804, 402] on div "27" at bounding box center [808, 399] width 28 height 28
click at [828, 401] on div "28" at bounding box center [836, 399] width 28 height 28
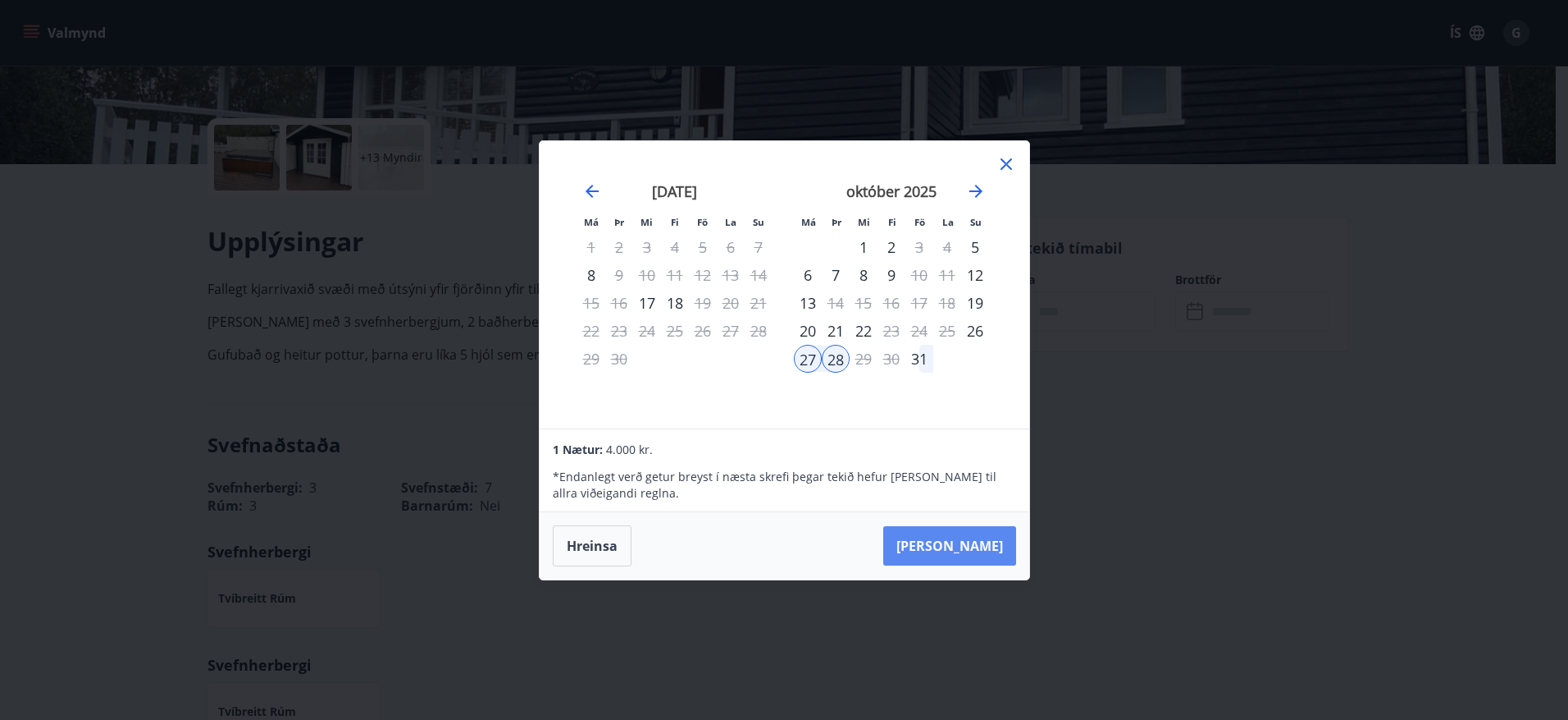
click at [992, 547] on button "[PERSON_NAME]" at bounding box center [949, 545] width 133 height 39
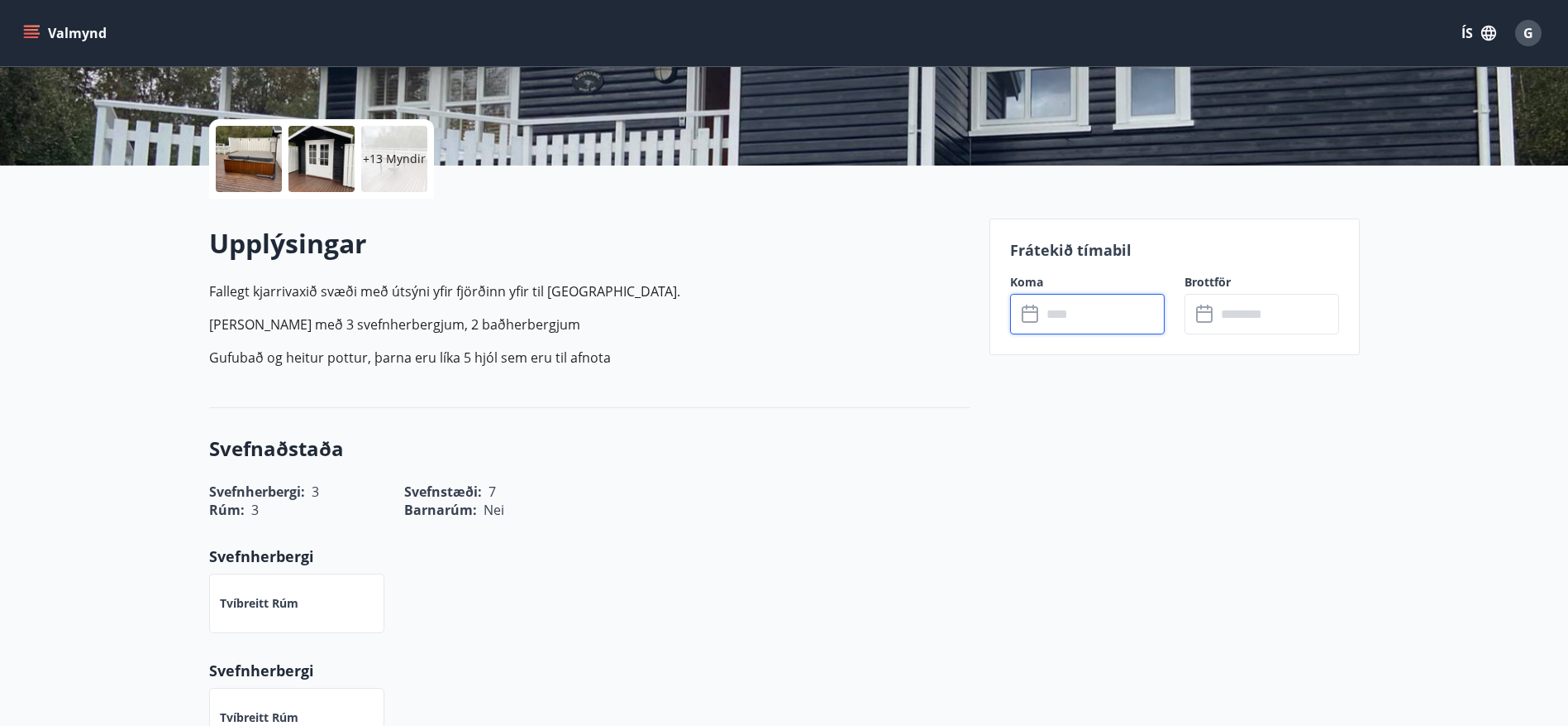
type input "******"
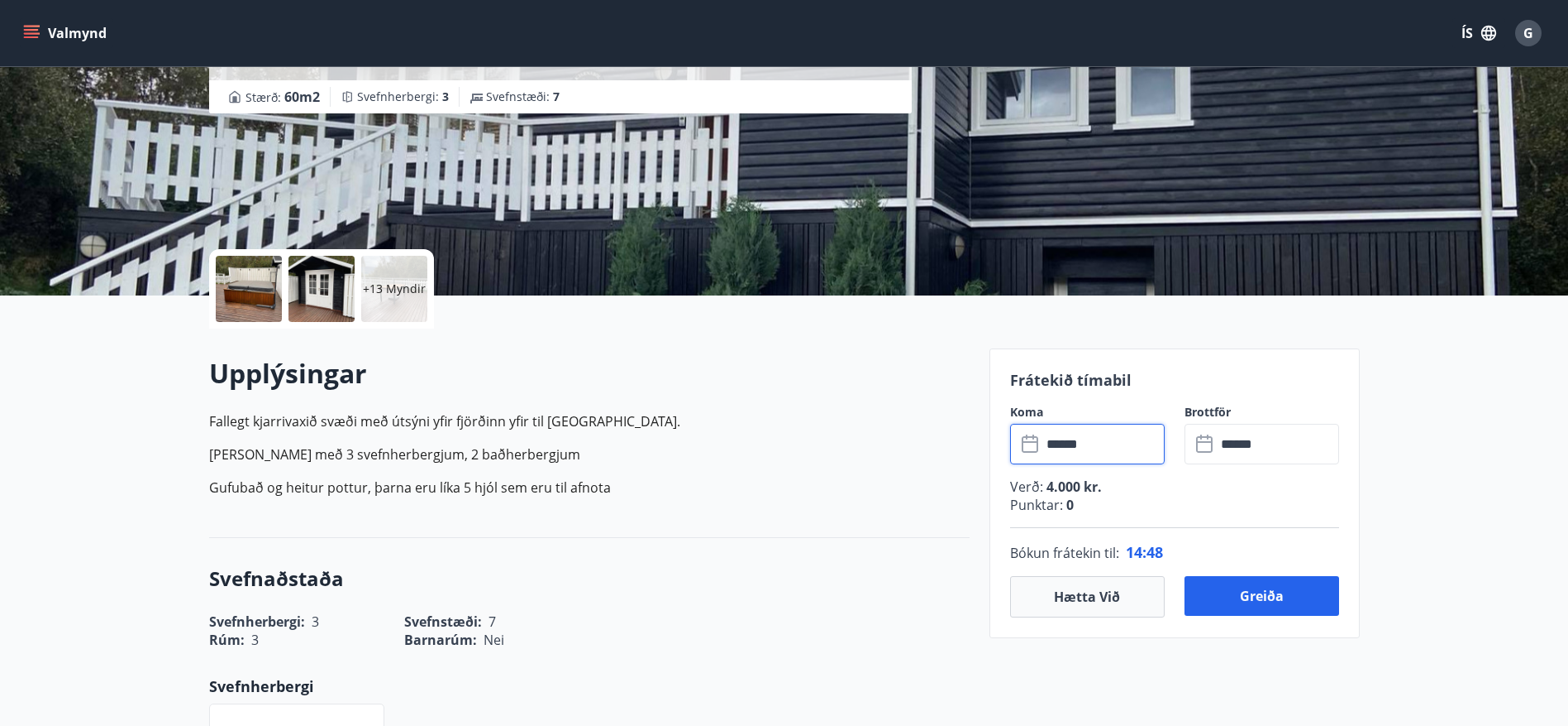
scroll to position [413, 0]
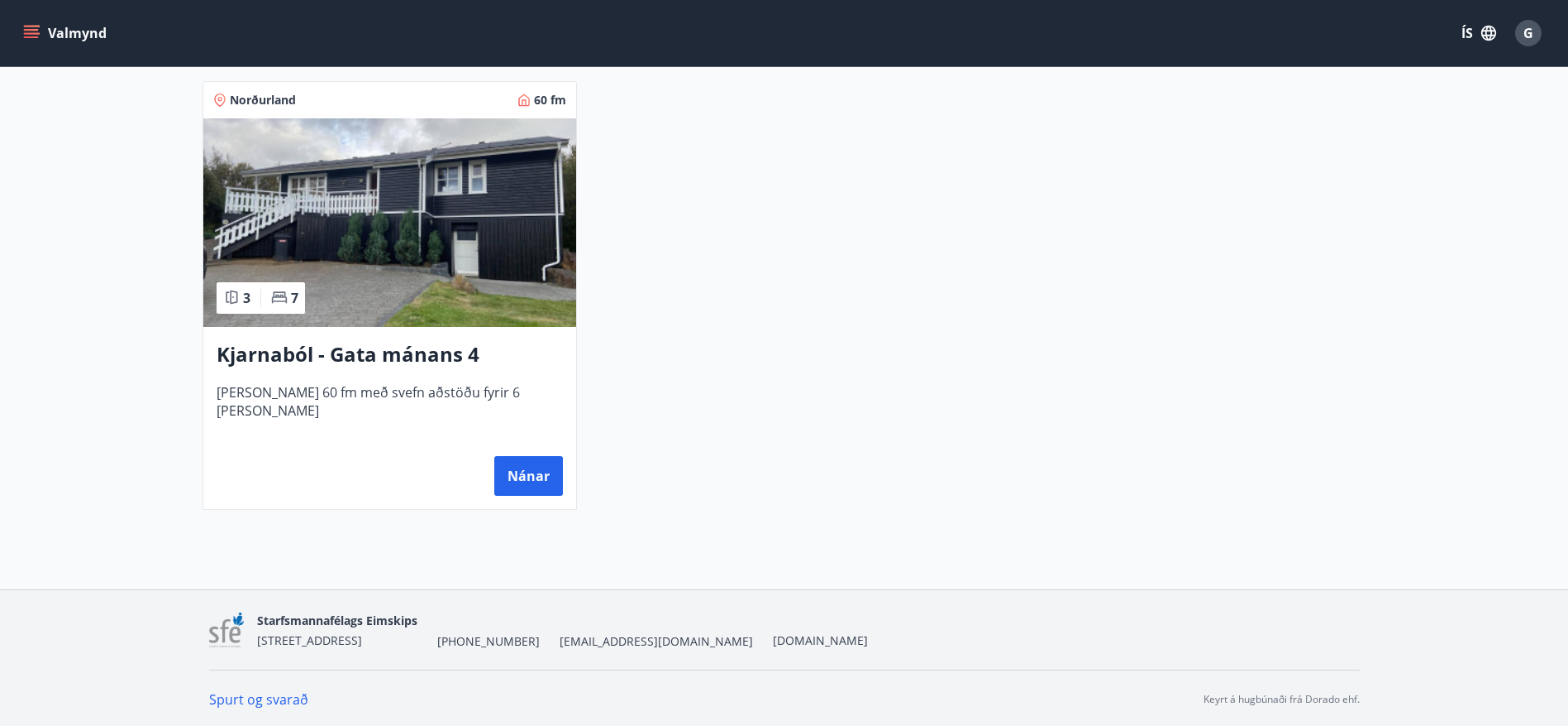
scroll to position [341, 0]
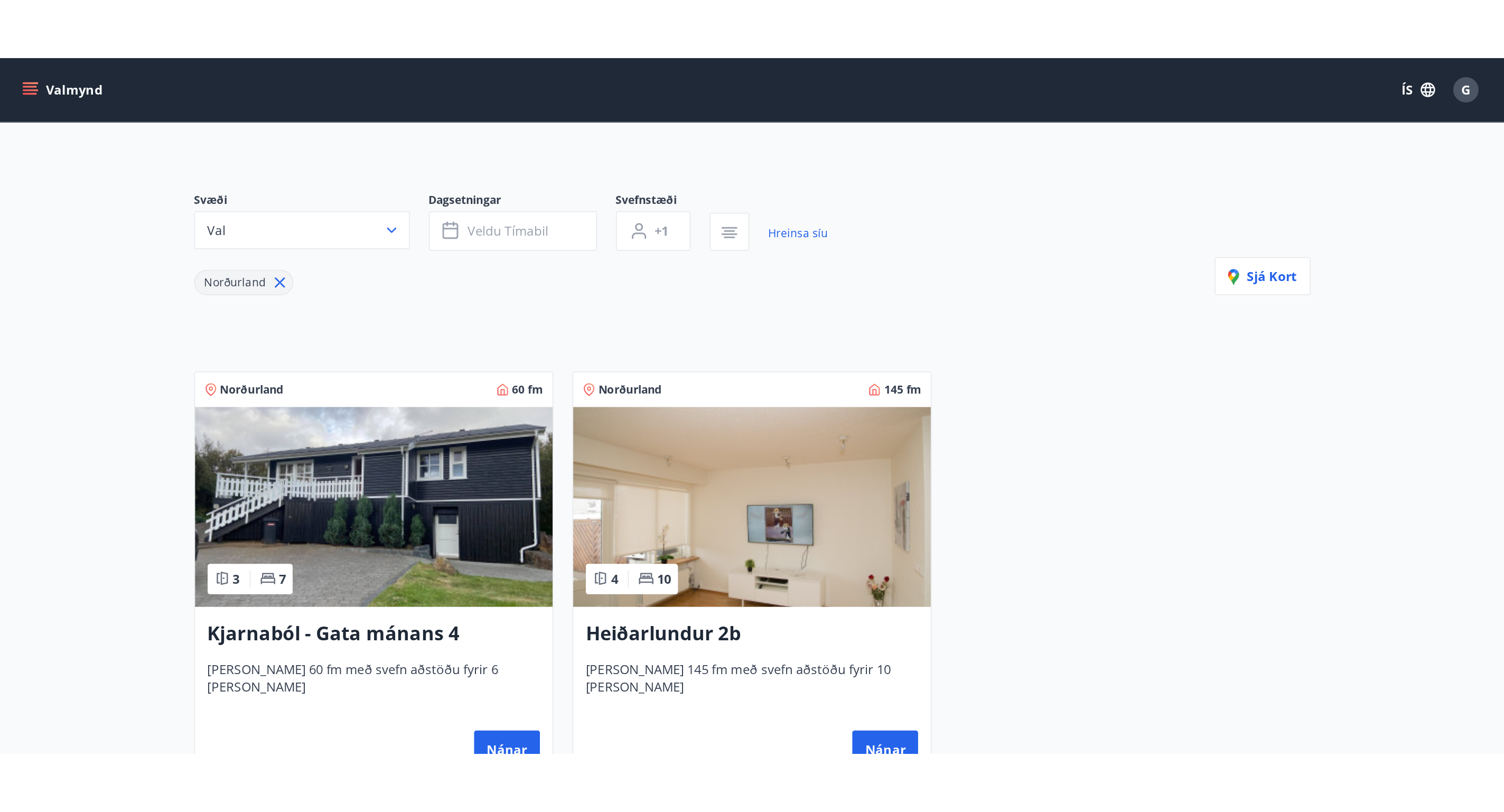
scroll to position [2, 0]
